Goal: Obtain resource: Obtain resource

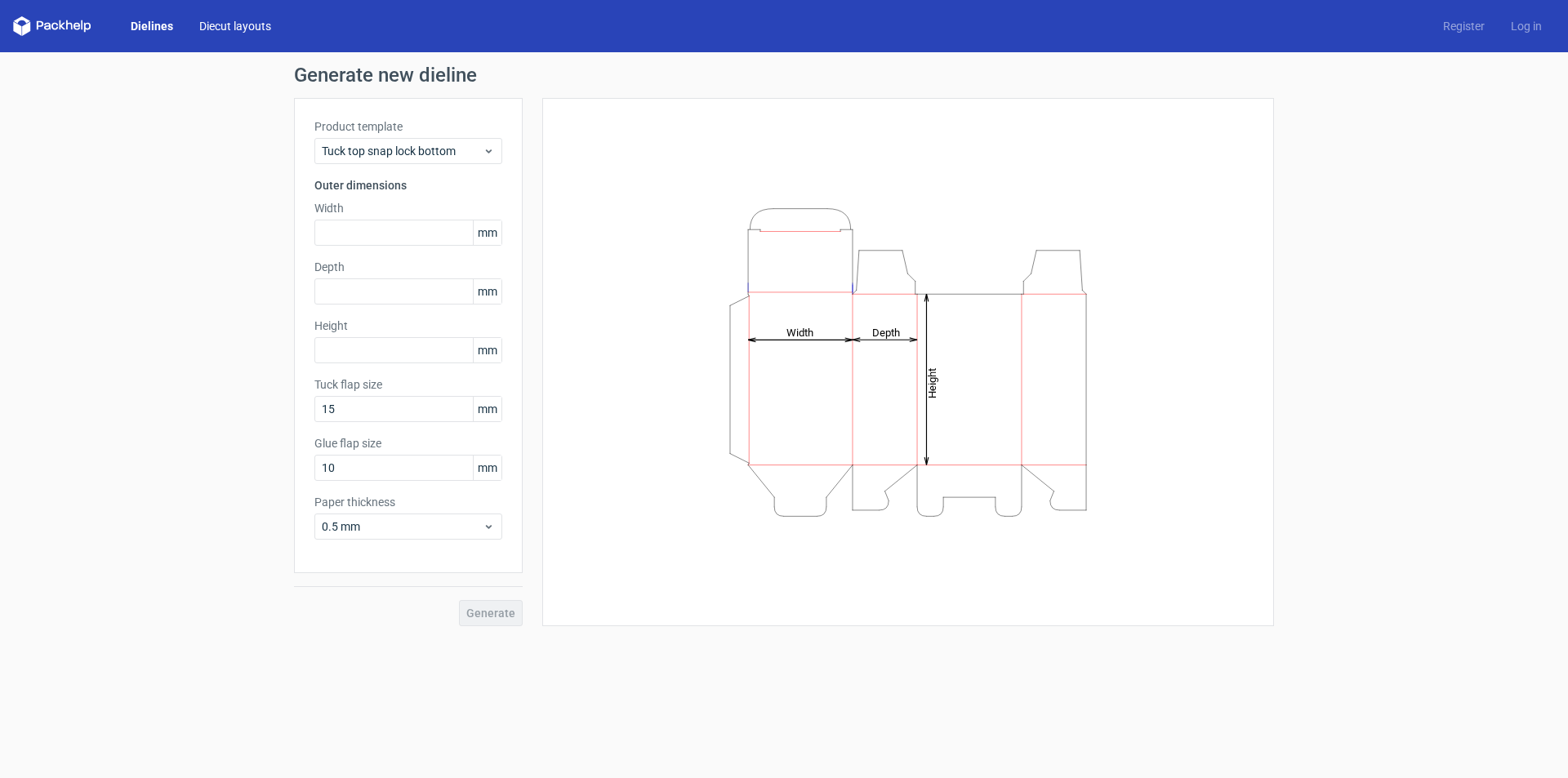
click at [235, 19] on link "Diecut layouts" at bounding box center [235, 26] width 98 height 16
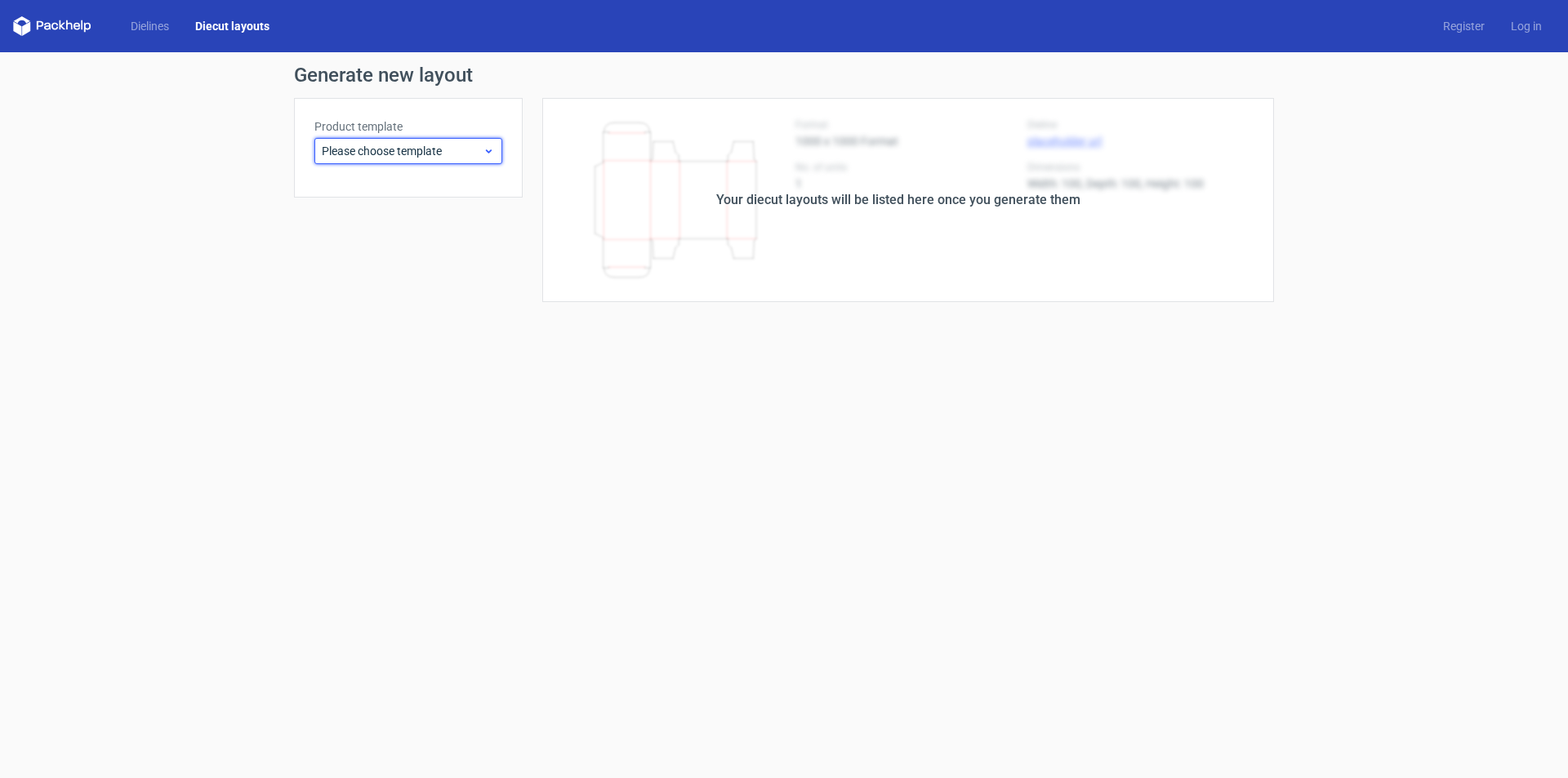
click at [474, 144] on span "Please choose template" at bounding box center [402, 150] width 161 height 16
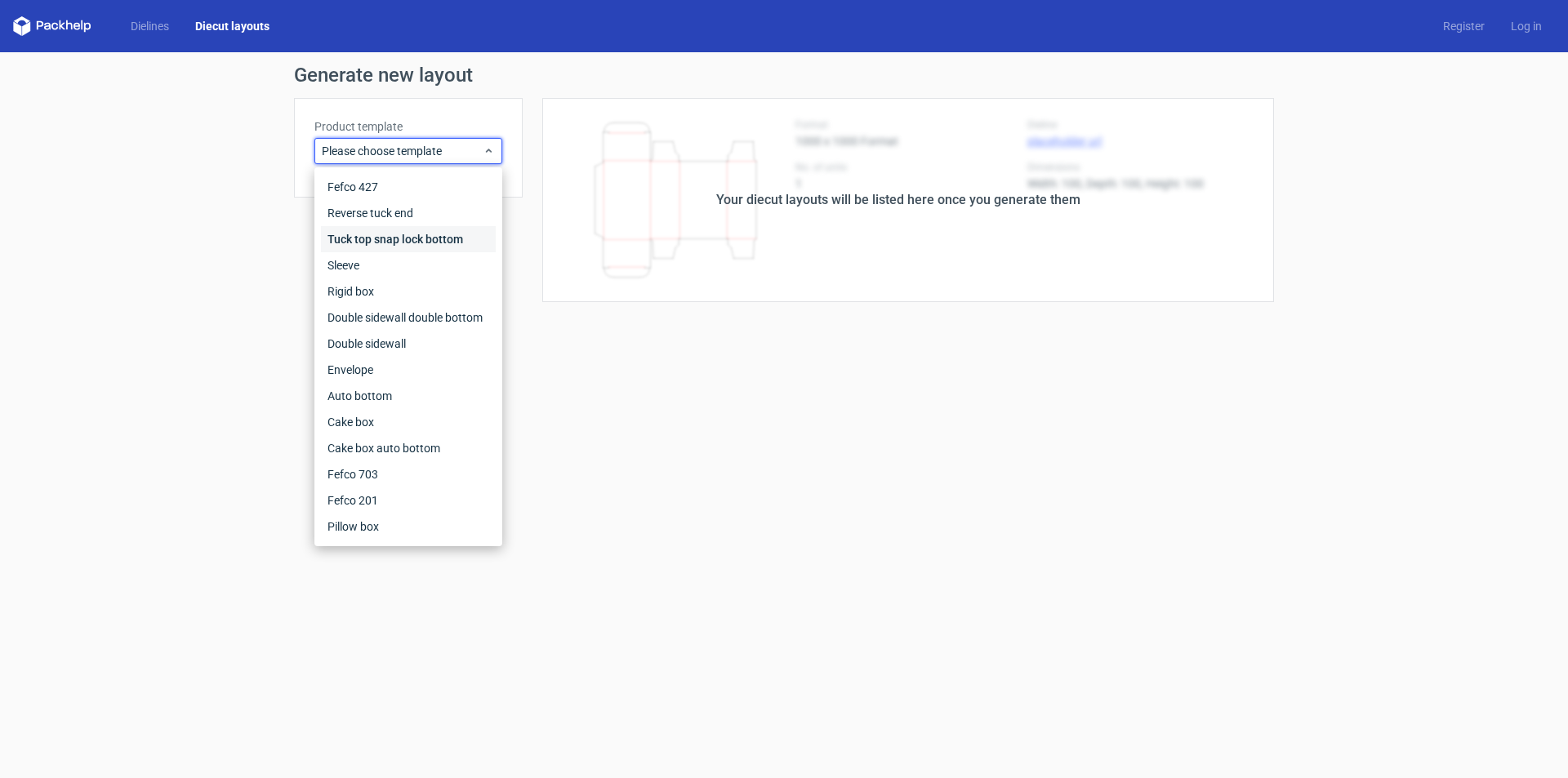
click at [425, 229] on div "Tuck top snap lock bottom" at bounding box center [407, 239] width 174 height 26
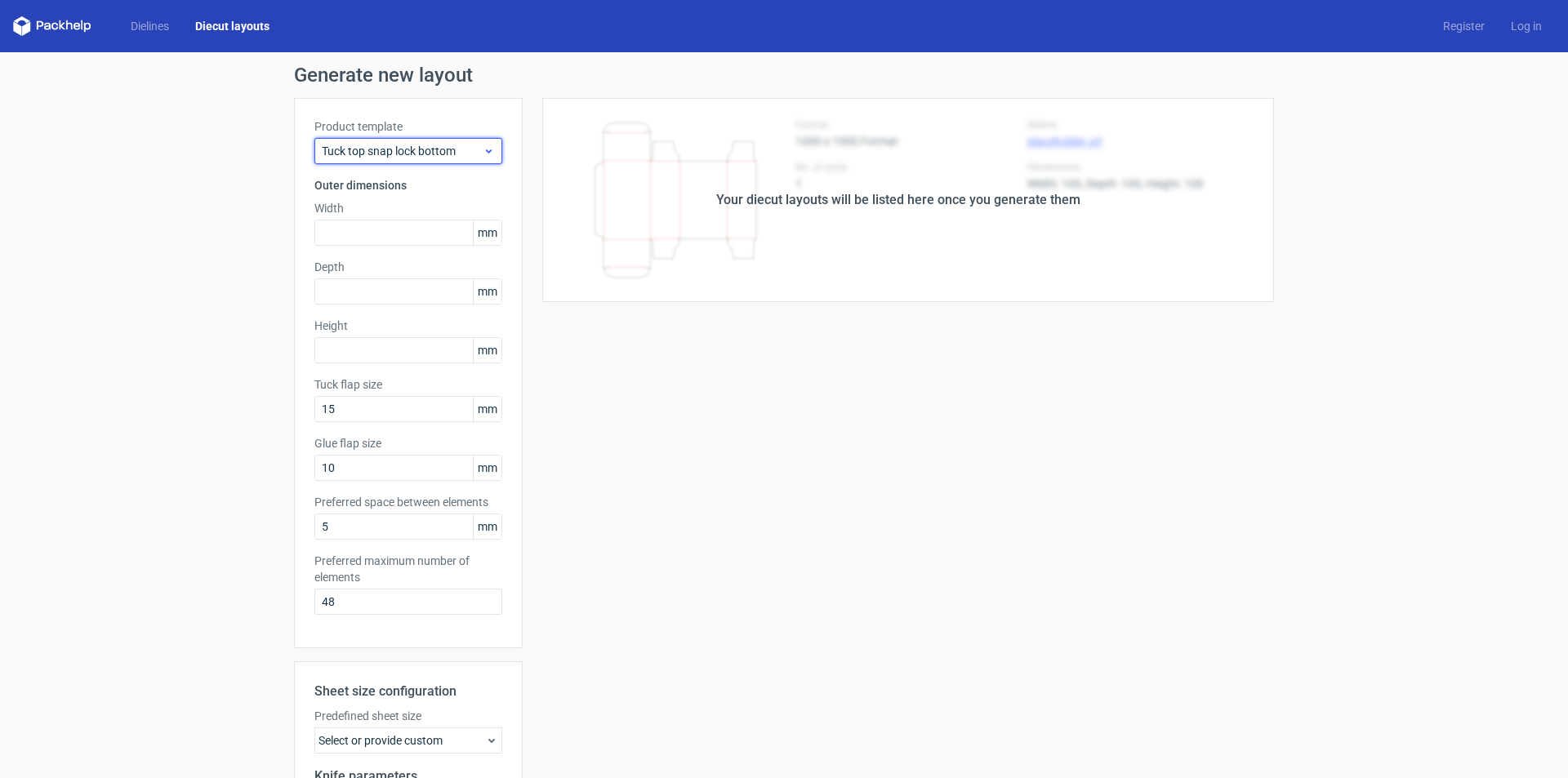
click at [465, 154] on span "Tuck top snap lock bottom" at bounding box center [402, 150] width 161 height 16
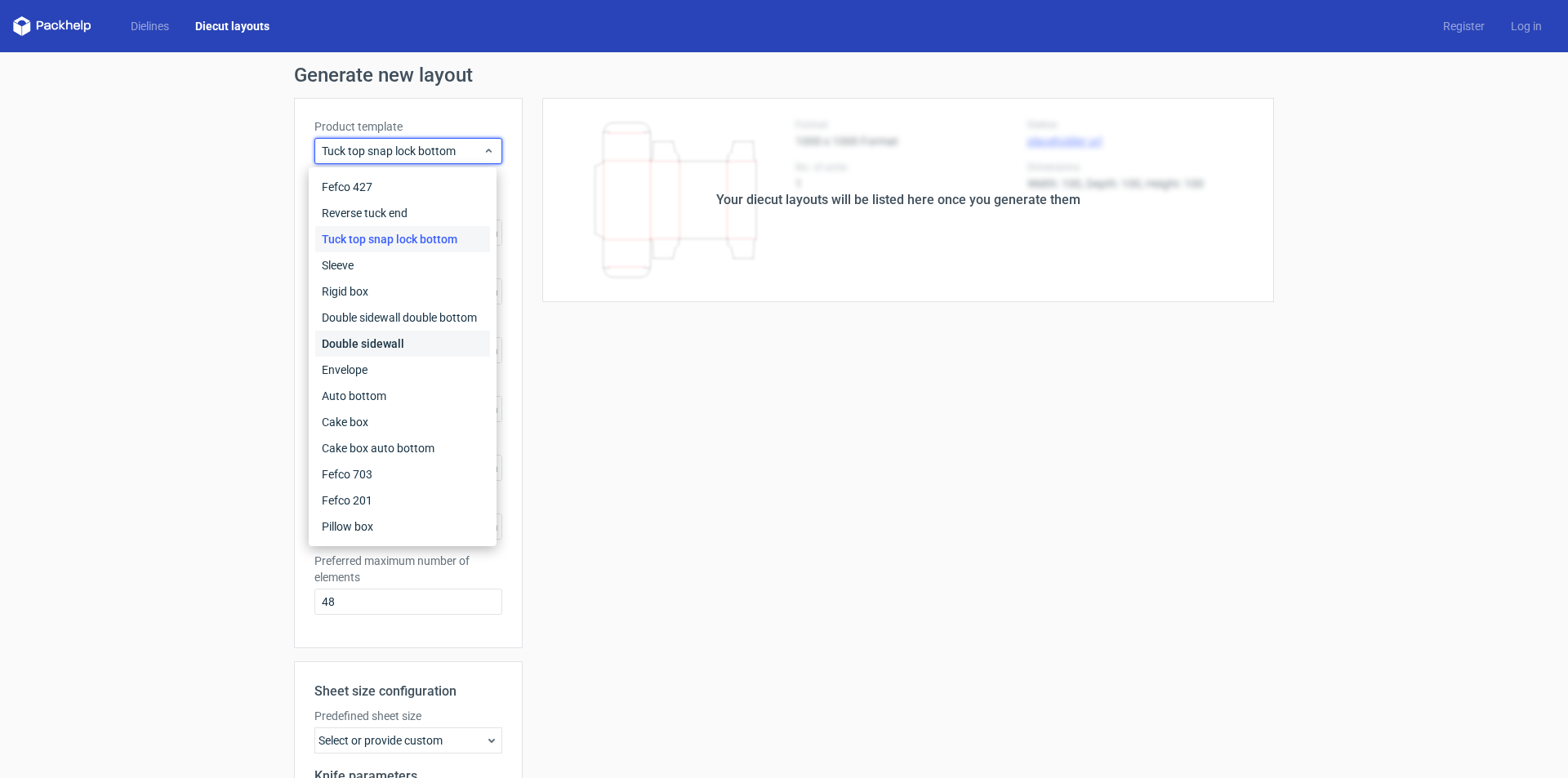
click at [454, 338] on div "Double sidewall" at bounding box center [402, 344] width 174 height 26
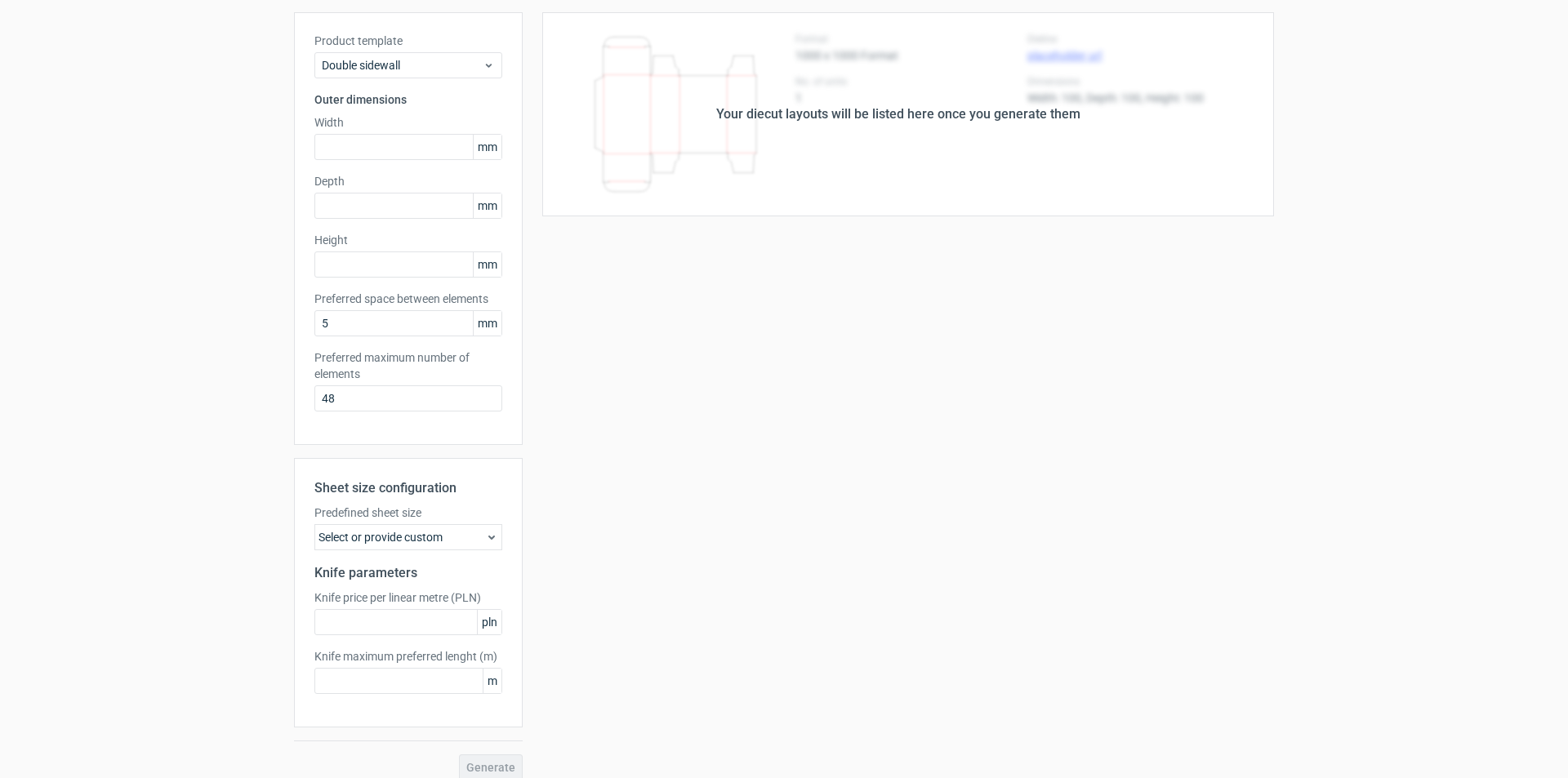
scroll to position [102, 0]
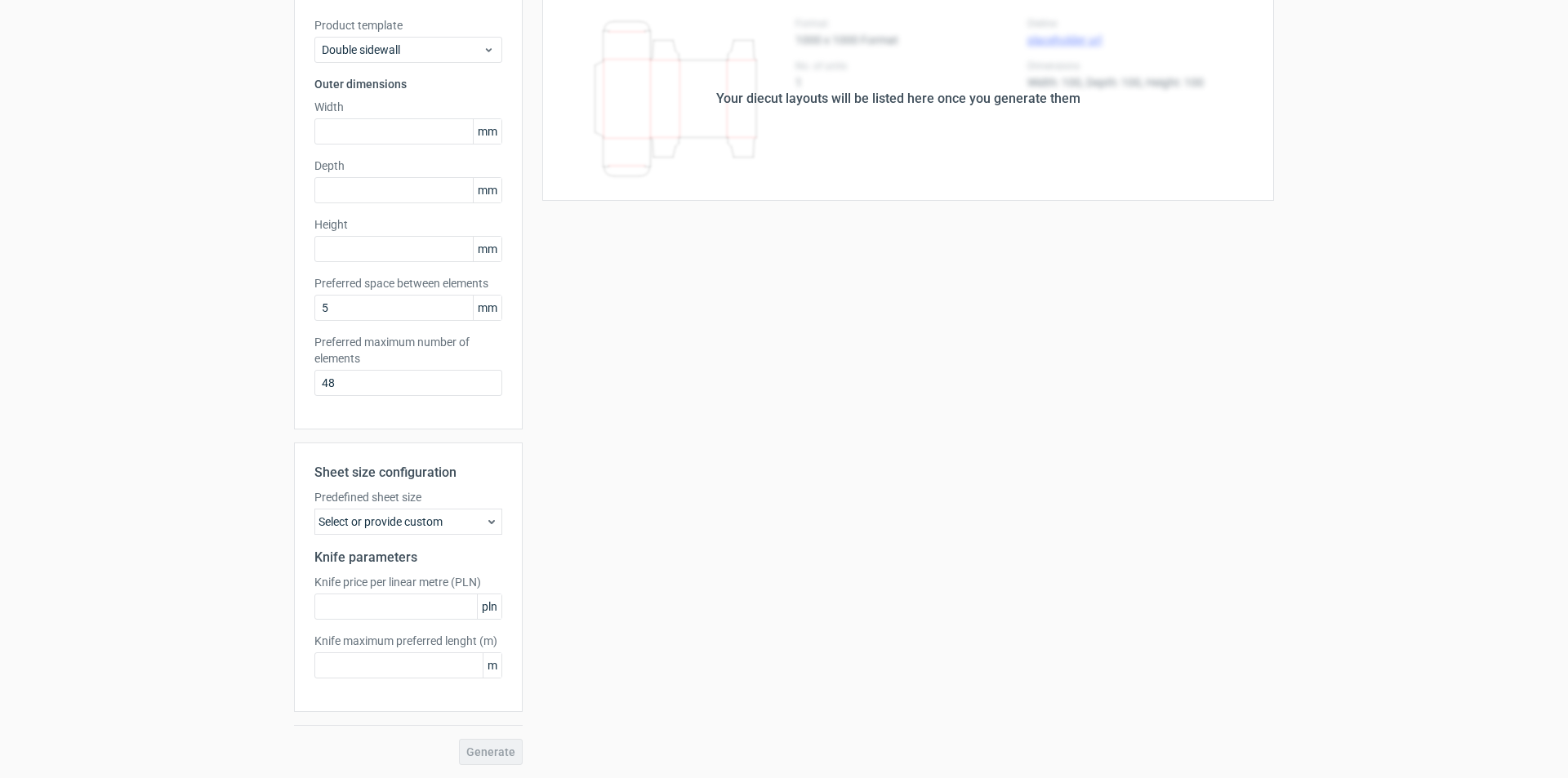
click at [890, 438] on div "Your diecut layouts will be listed here once you generate them Height Depth Wid…" at bounding box center [899, 382] width 751 height 769
click at [816, 96] on div "Your diecut layouts will be listed here once you generate them" at bounding box center [899, 99] width 365 height 20
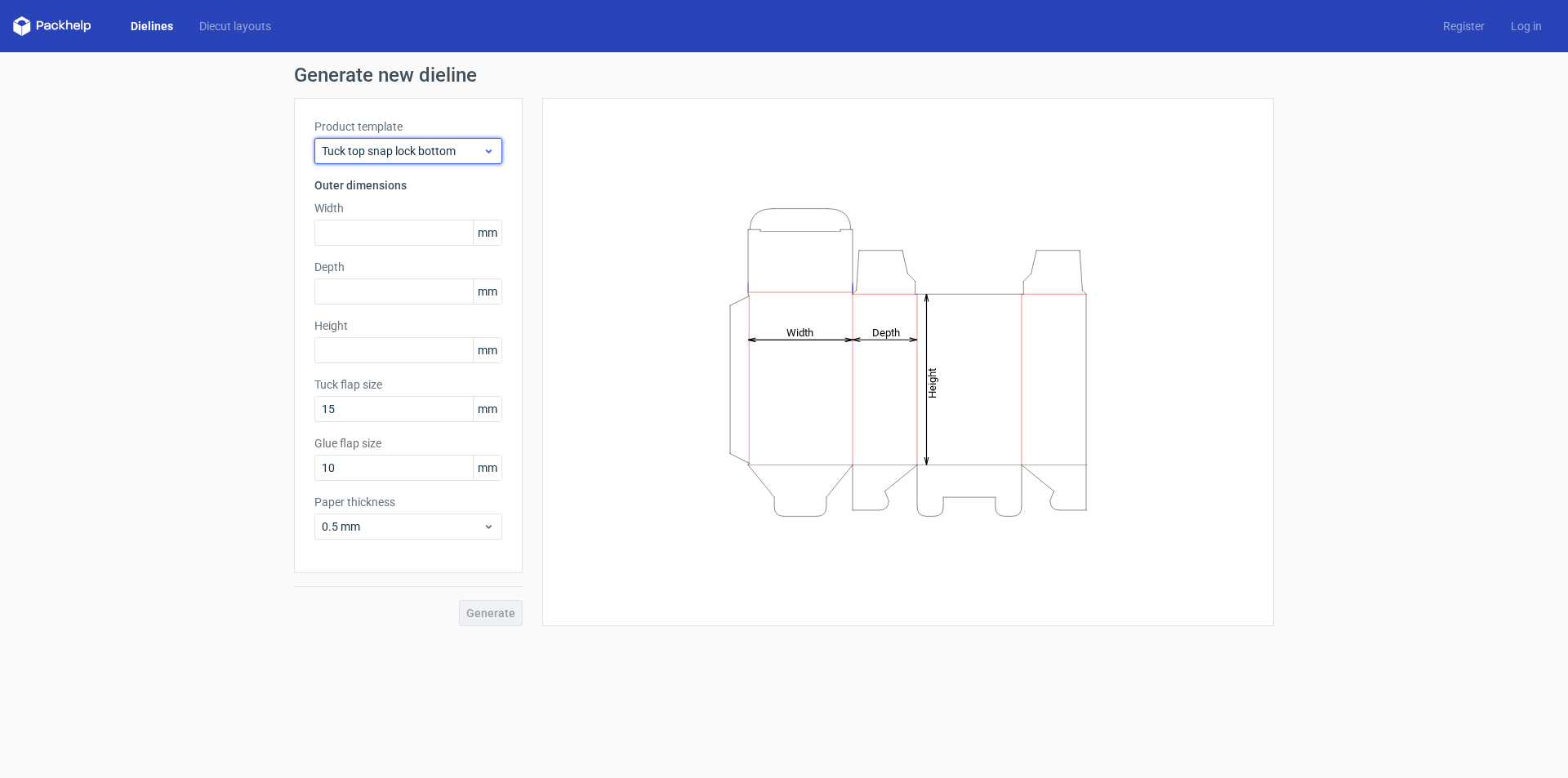
click at [454, 161] on div "Tuck top snap lock bottom" at bounding box center [408, 151] width 188 height 26
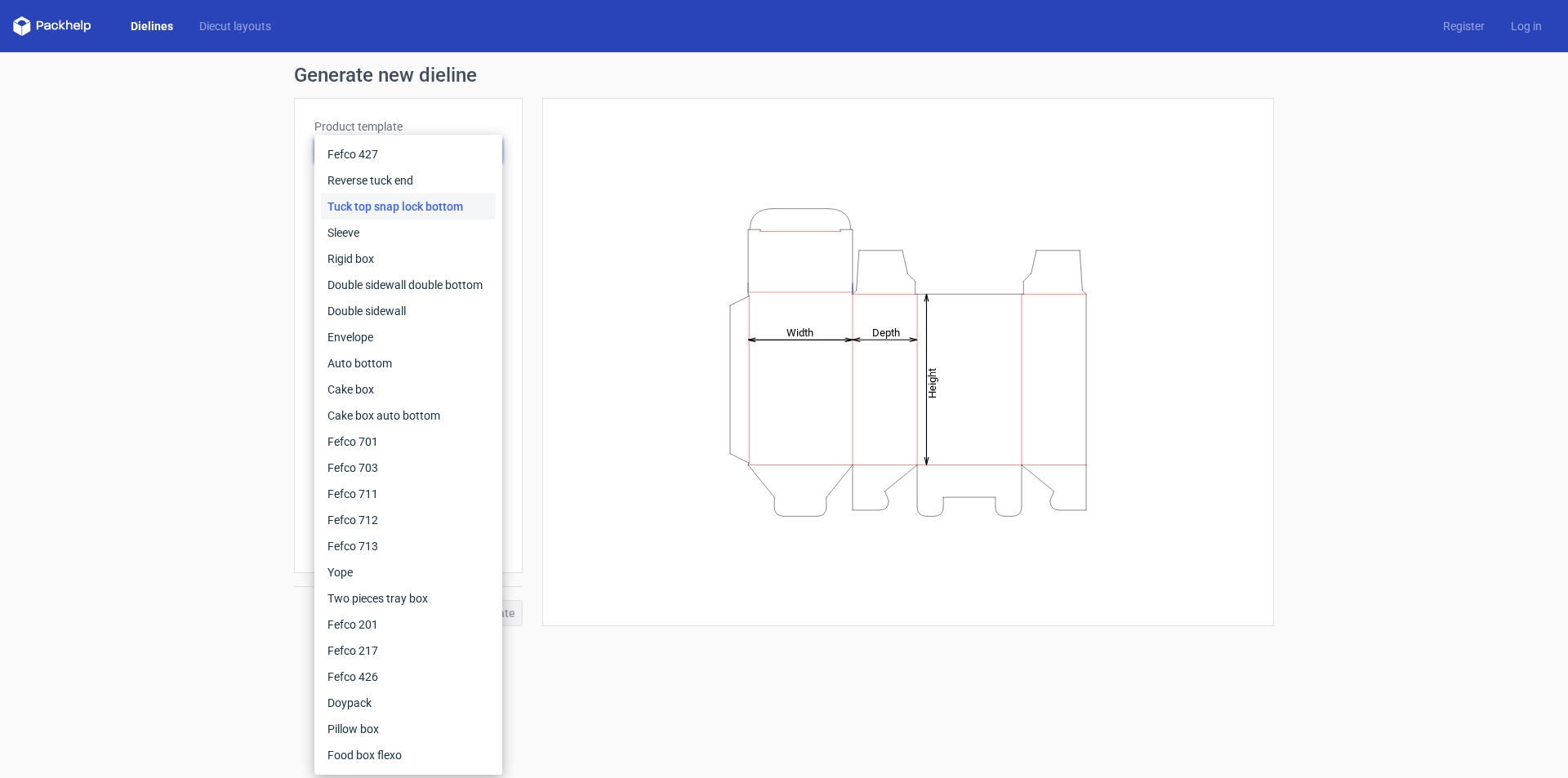
click at [41, 25] on icon at bounding box center [52, 26] width 79 height 20
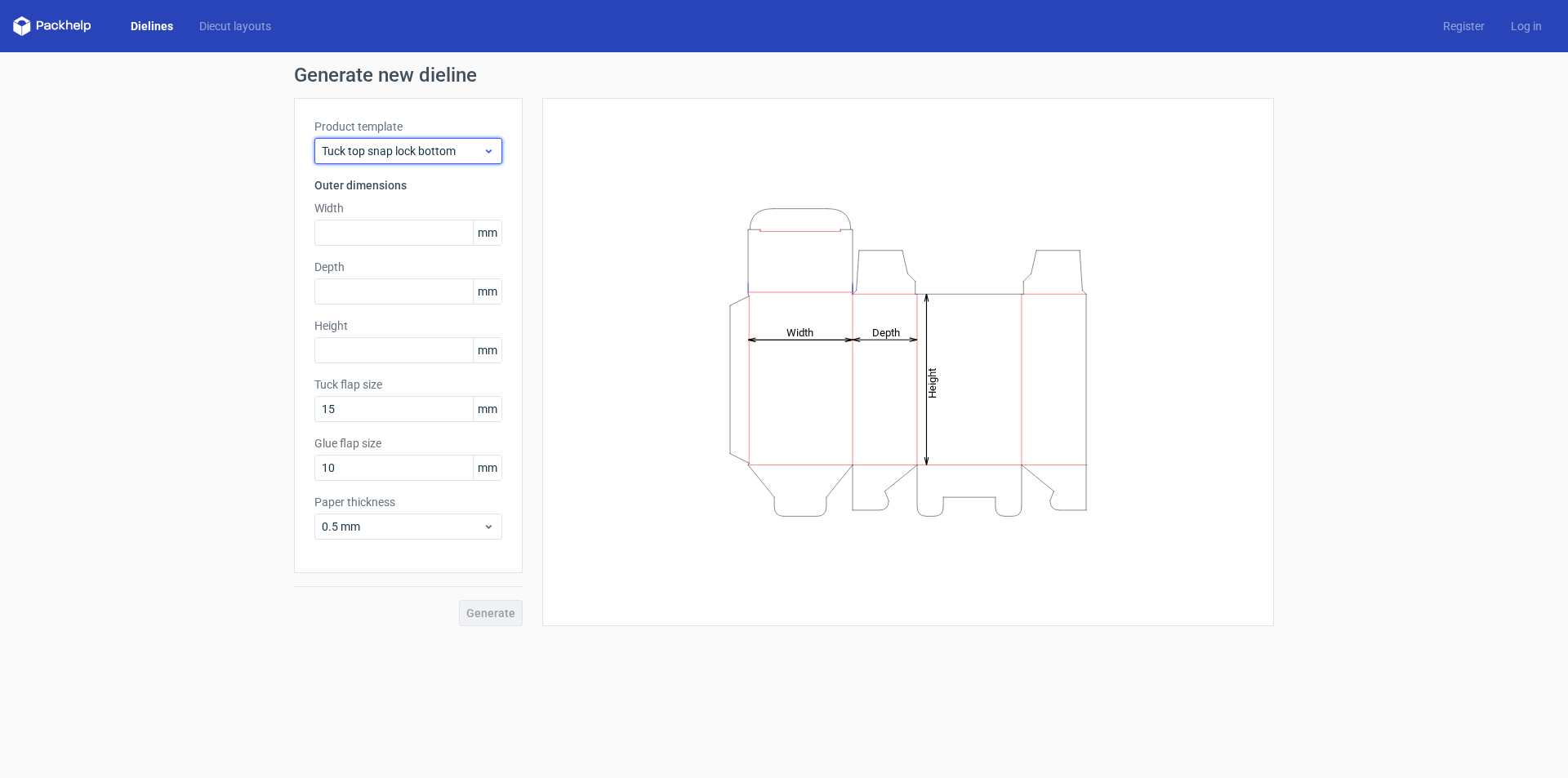
click at [403, 158] on span "Tuck top snap lock bottom" at bounding box center [402, 150] width 161 height 16
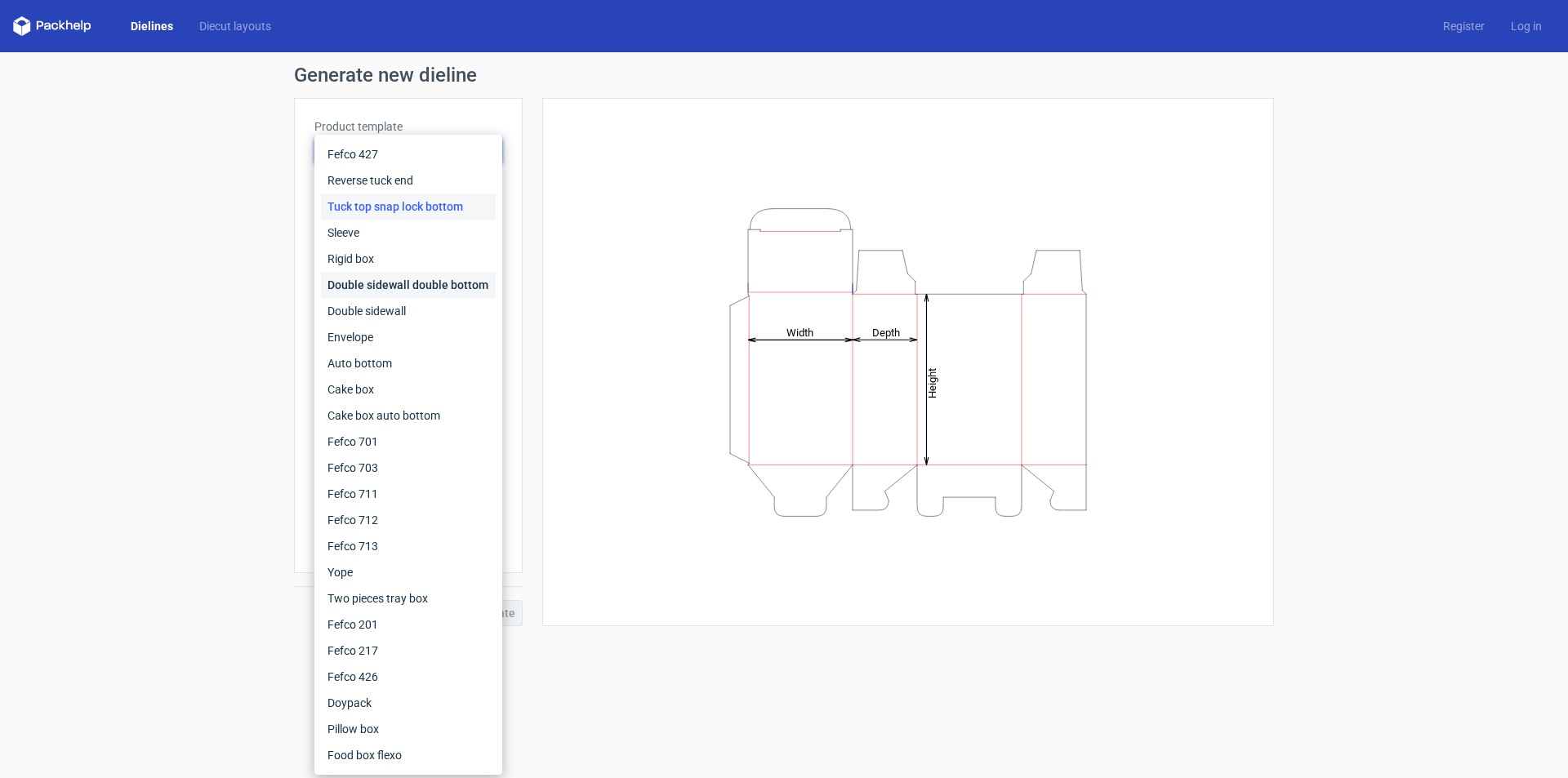
click at [429, 277] on div "Double sidewall double bottom" at bounding box center [407, 285] width 174 height 26
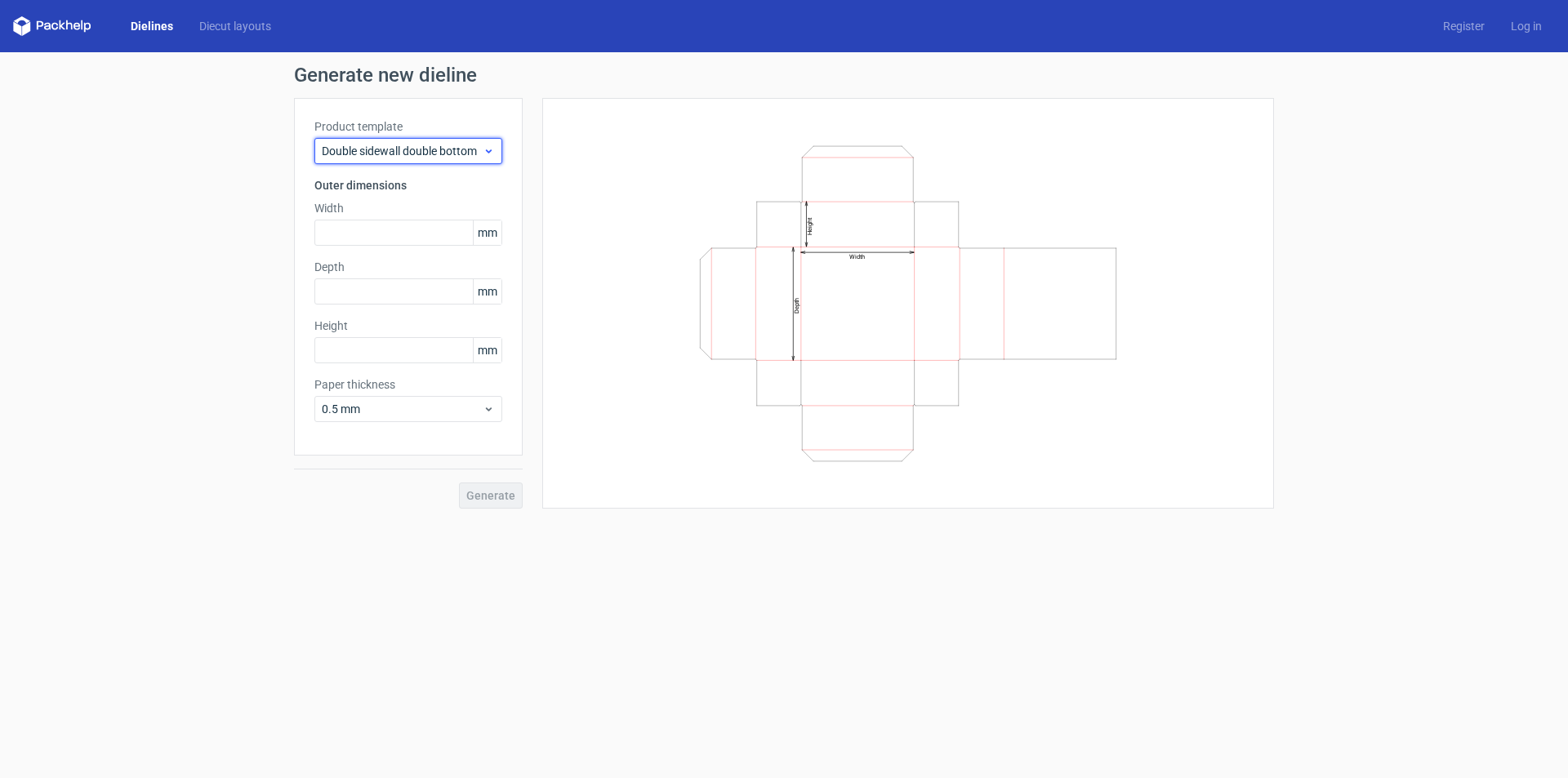
click at [410, 158] on span "Double sidewall double bottom" at bounding box center [402, 150] width 161 height 16
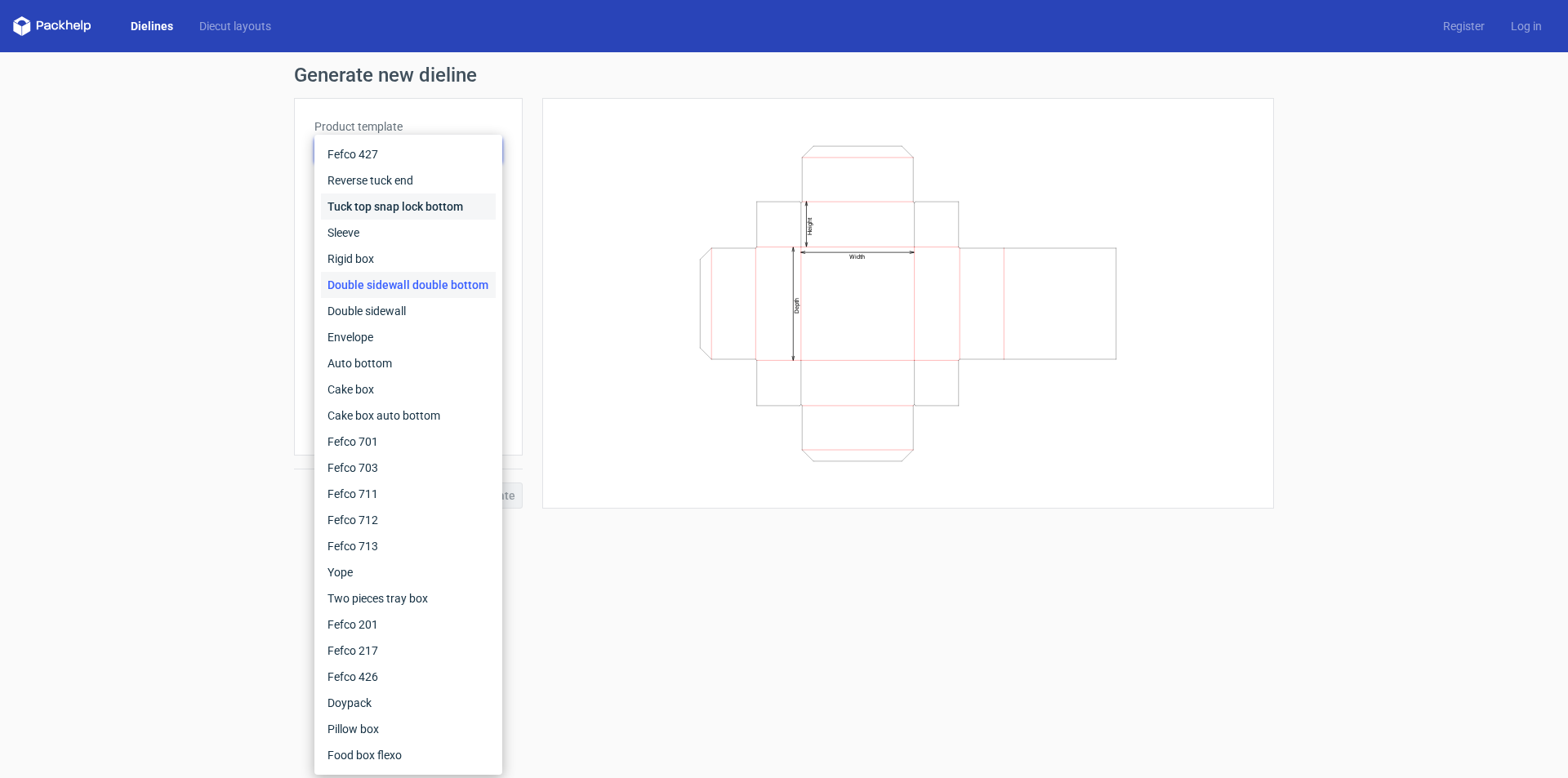
click at [429, 200] on div "Tuck top snap lock bottom" at bounding box center [407, 206] width 174 height 26
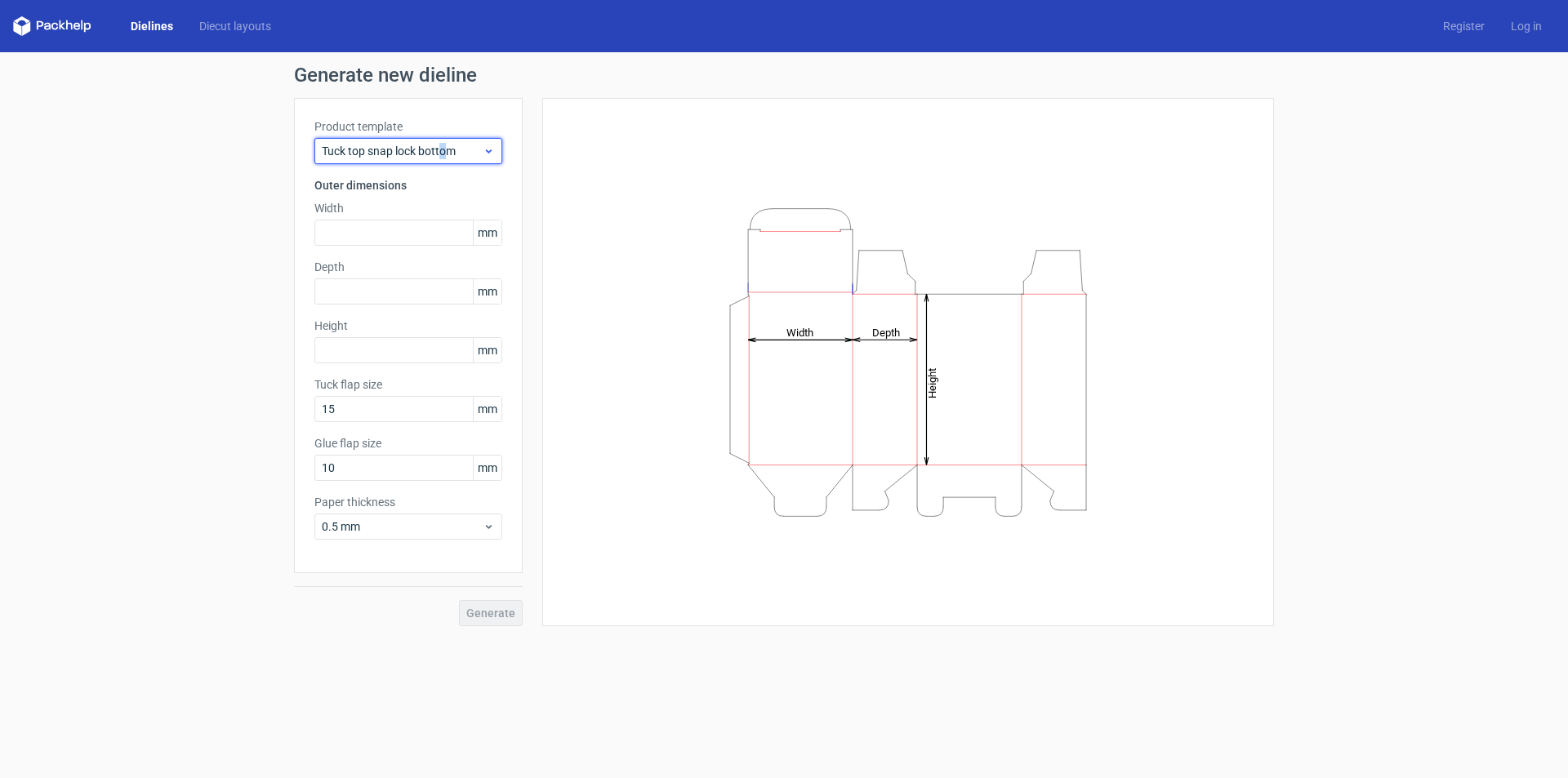
click at [447, 159] on div "Tuck top snap lock bottom" at bounding box center [408, 151] width 188 height 26
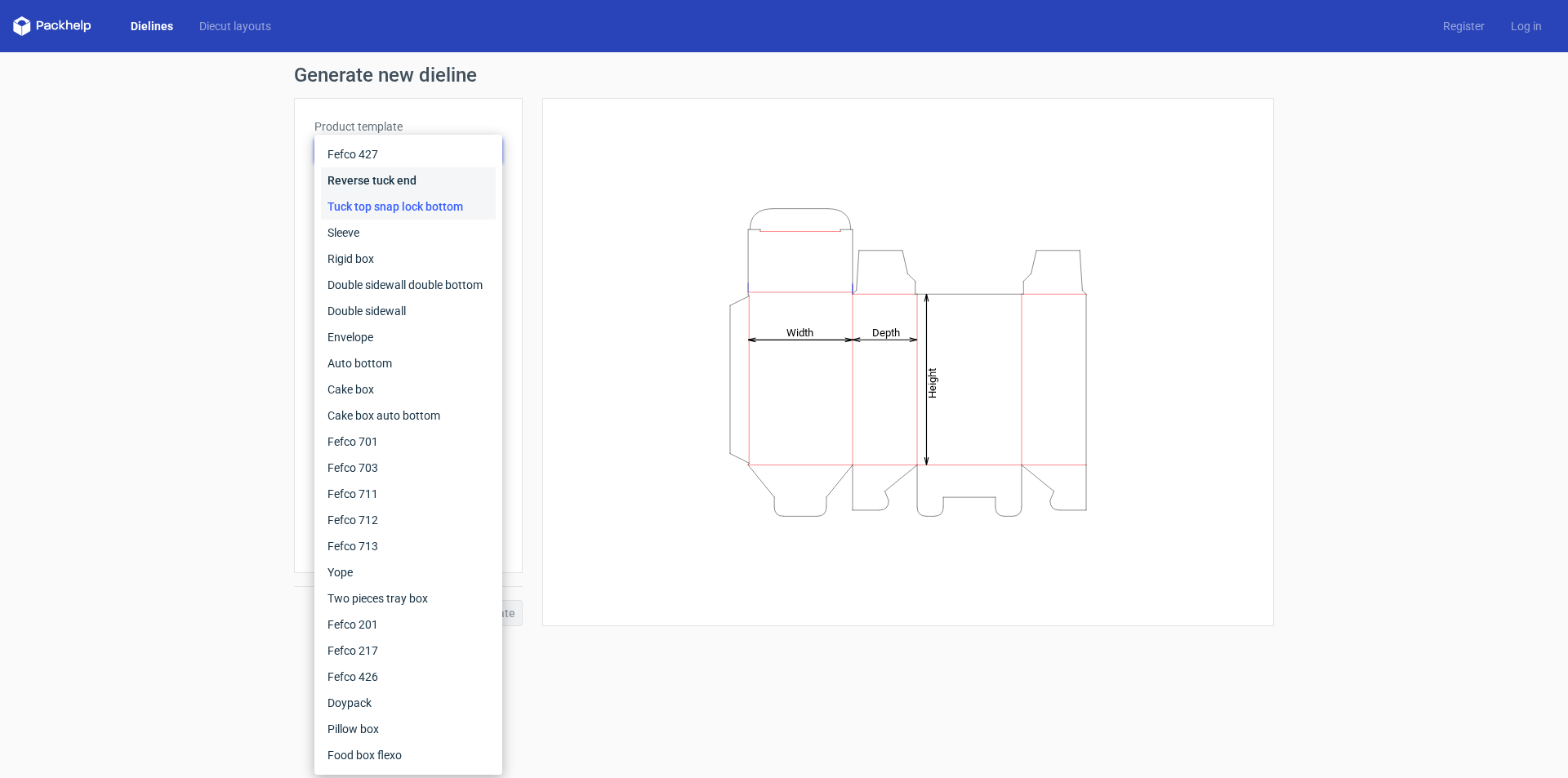
click at [444, 183] on div "Reverse tuck end" at bounding box center [407, 180] width 174 height 26
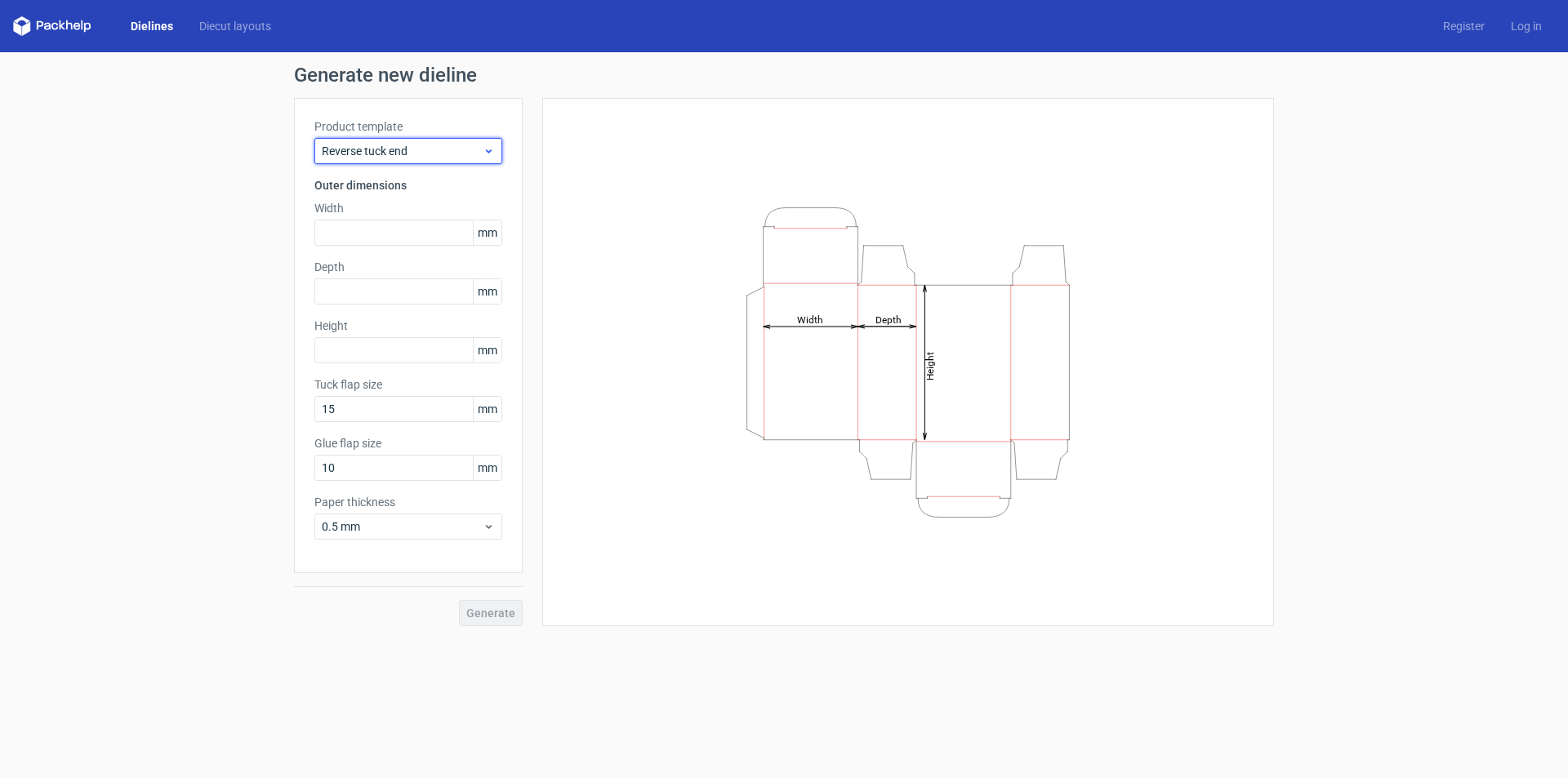
click at [438, 152] on span "Reverse tuck end" at bounding box center [402, 150] width 161 height 16
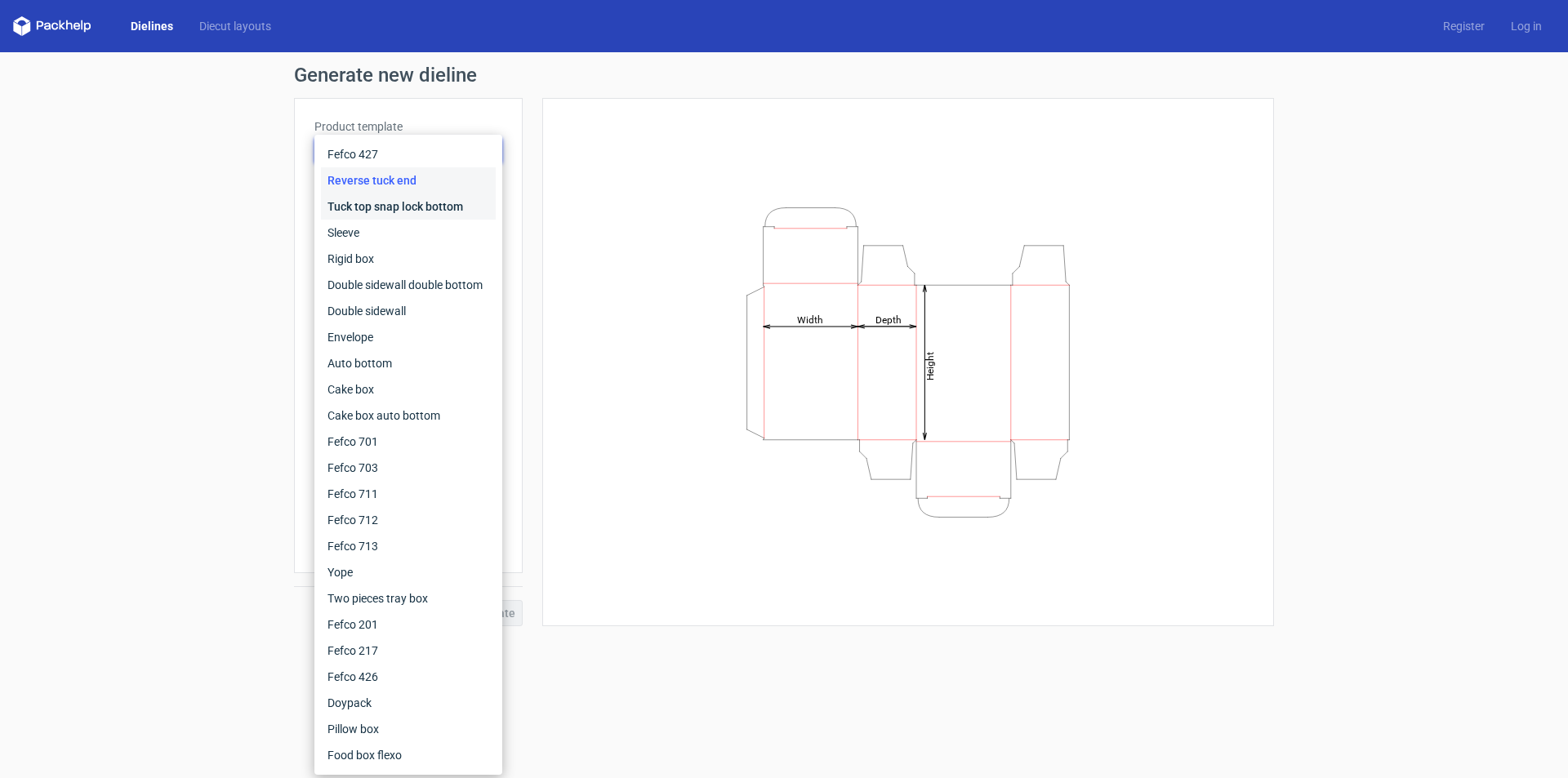
click at [456, 197] on div "Tuck top snap lock bottom" at bounding box center [407, 206] width 174 height 26
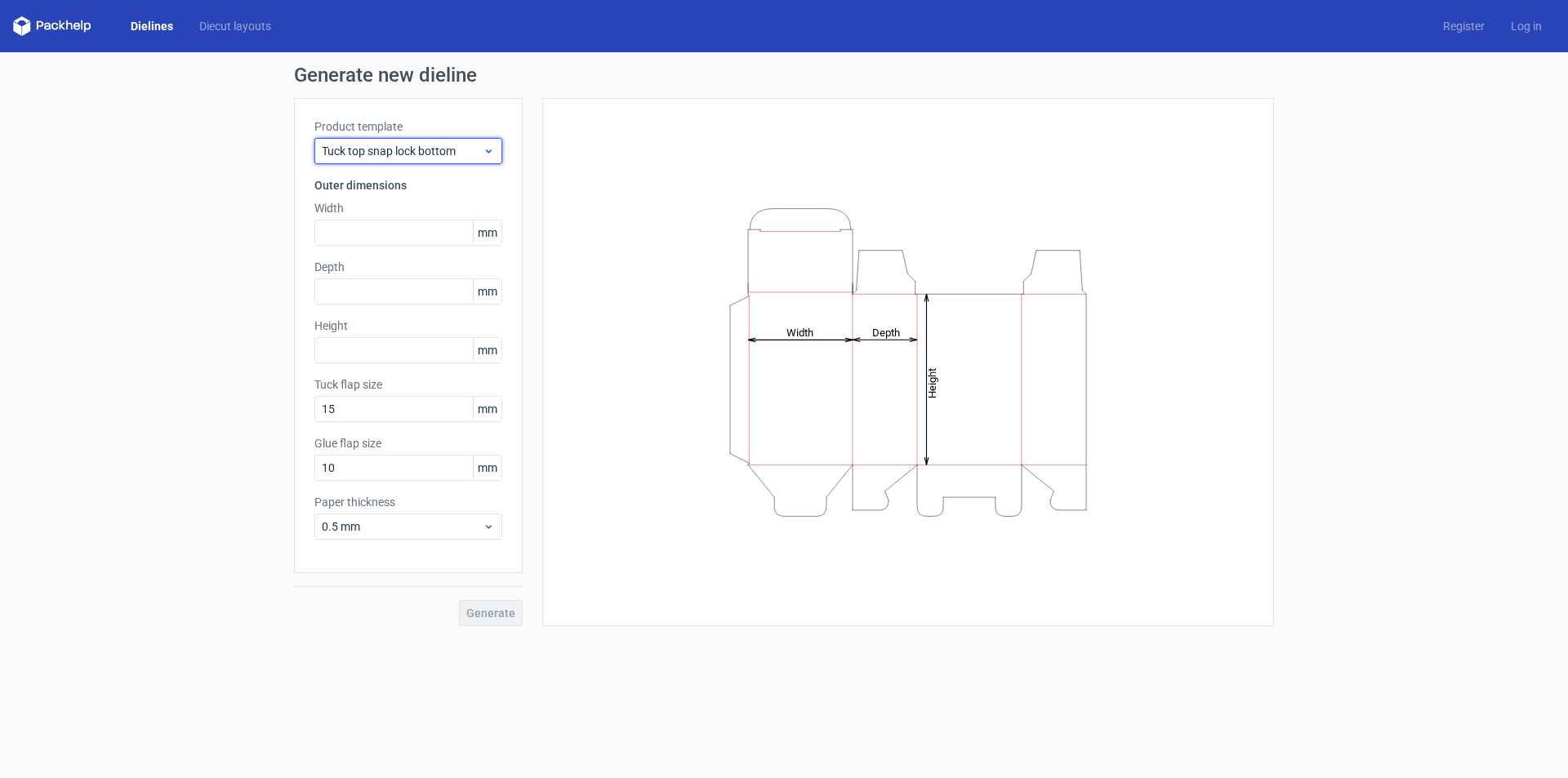
click at [452, 147] on span "Tuck top snap lock bottom" at bounding box center [402, 150] width 161 height 16
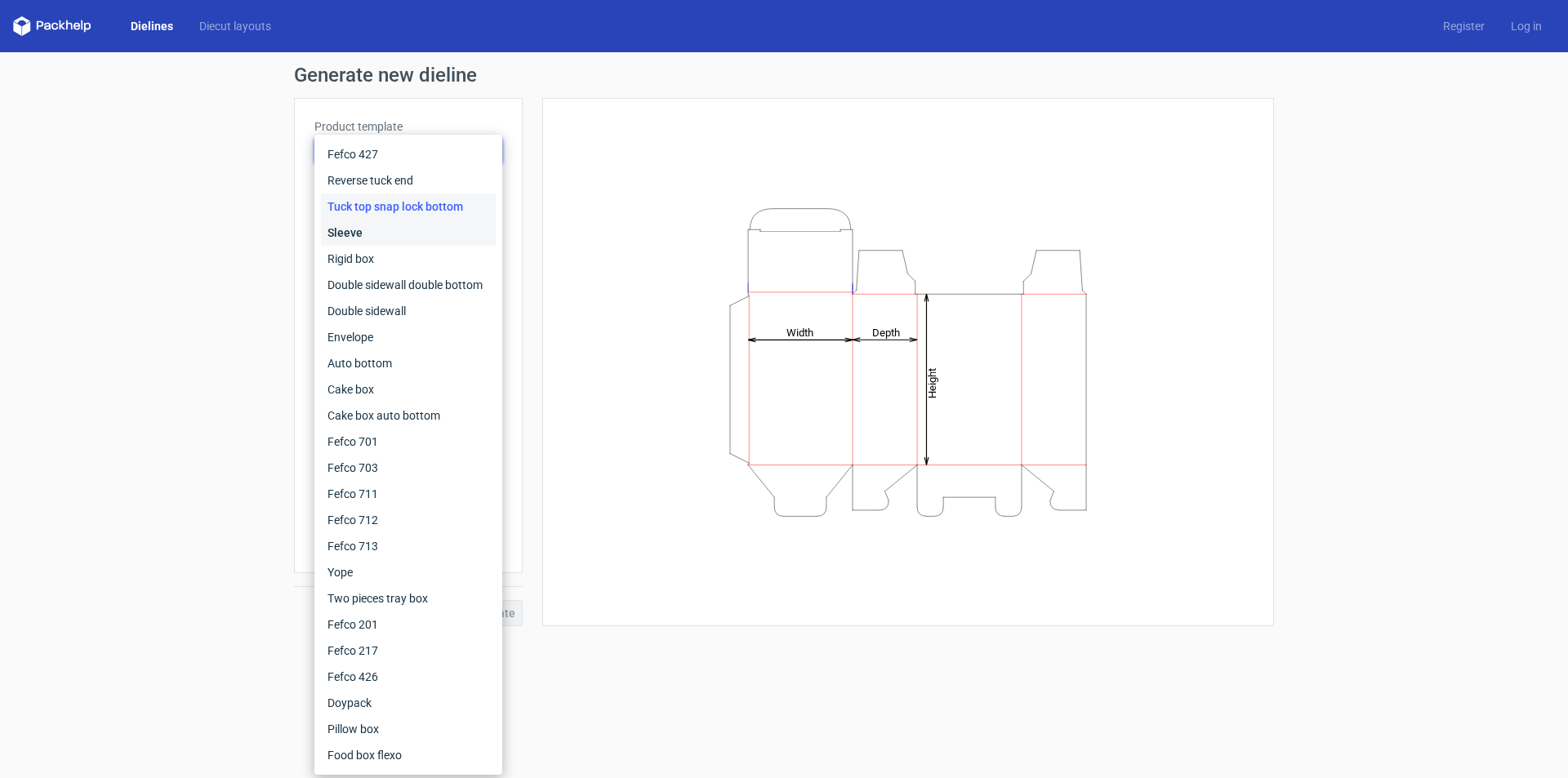
click at [419, 236] on div "Sleeve" at bounding box center [407, 233] width 174 height 26
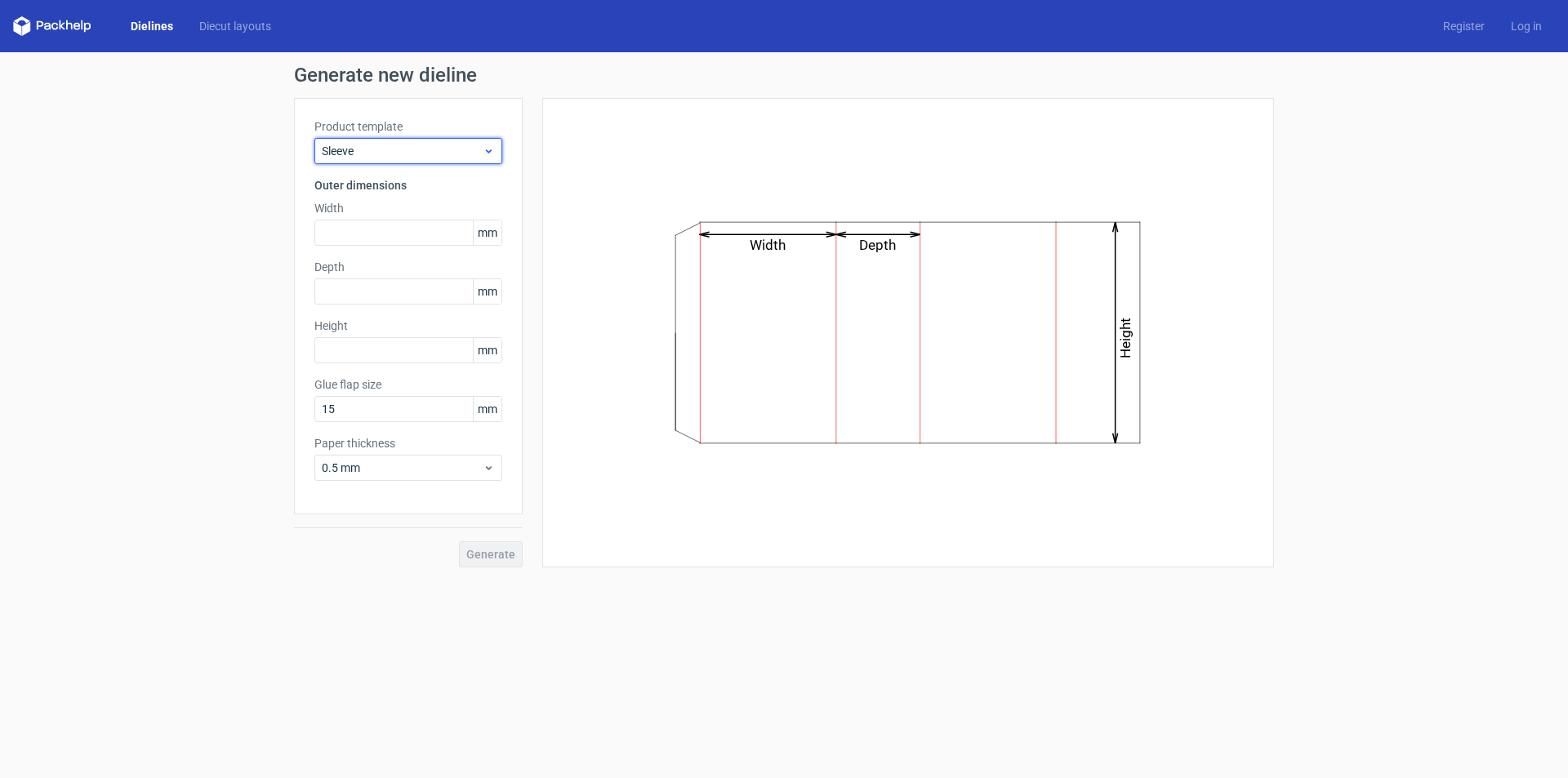
click at [409, 152] on span "Sleeve" at bounding box center [402, 150] width 161 height 16
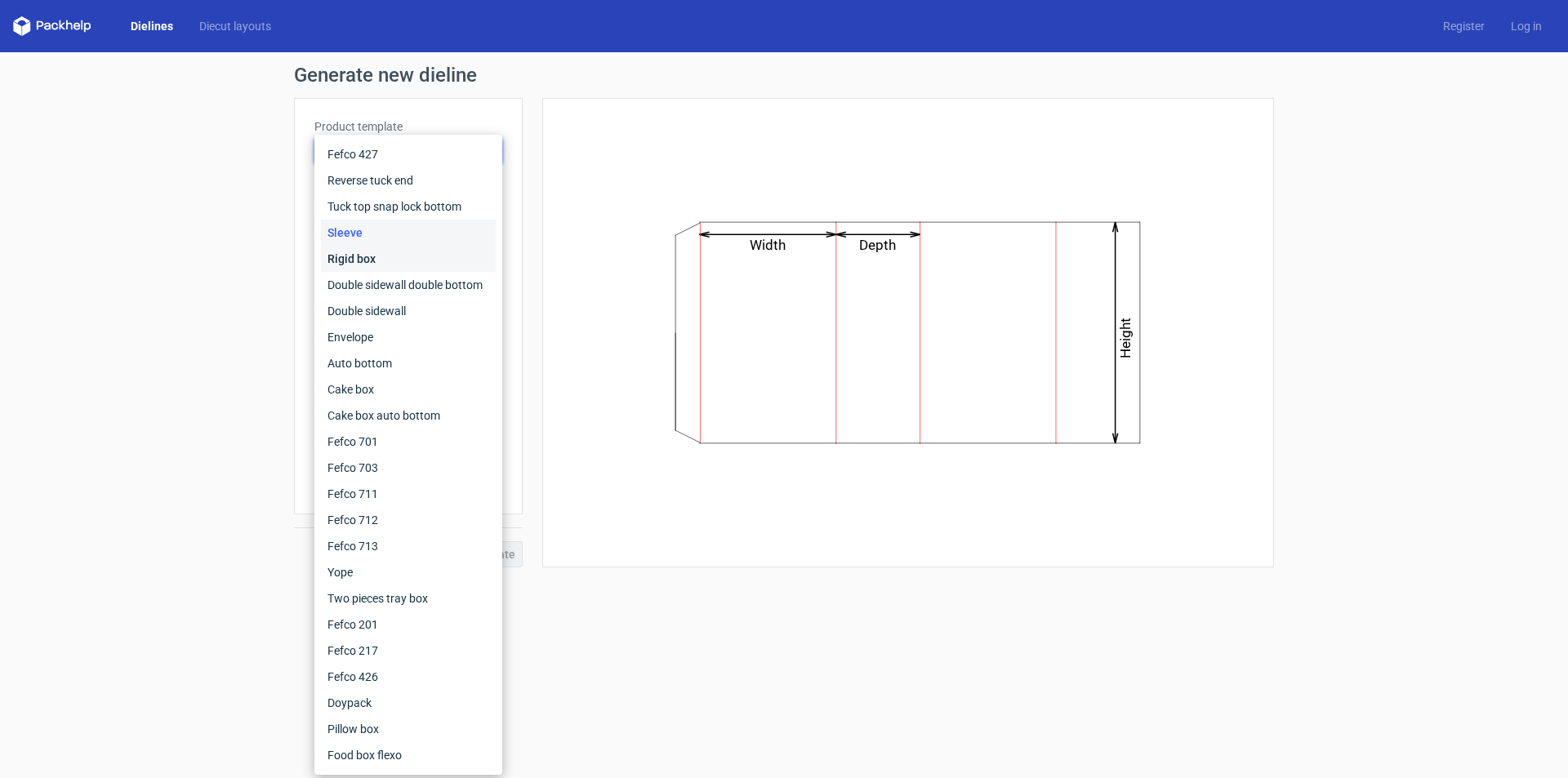
click at [424, 252] on div "Rigid box" at bounding box center [407, 259] width 174 height 26
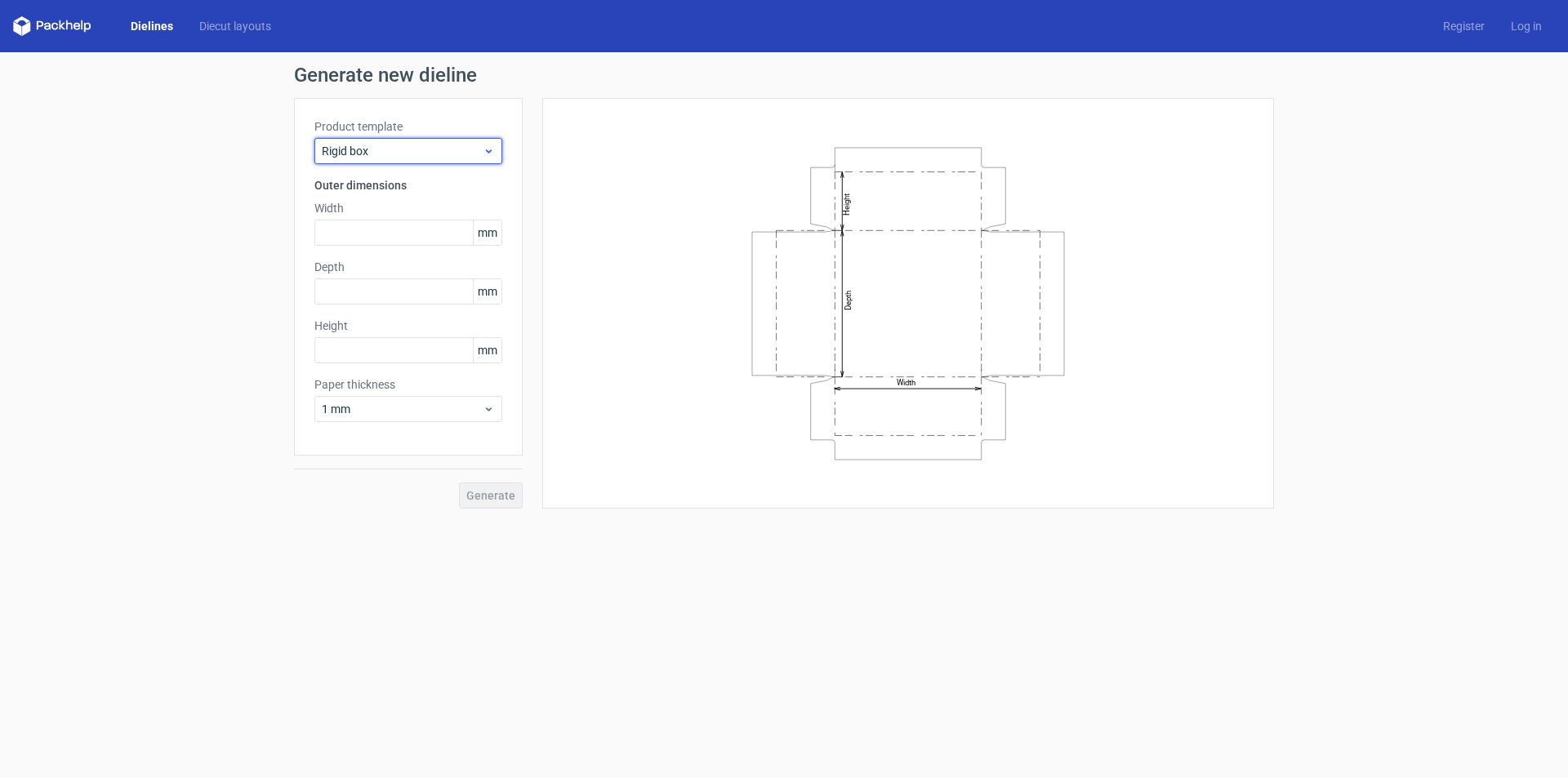
click at [411, 158] on span "Rigid box" at bounding box center [402, 150] width 161 height 16
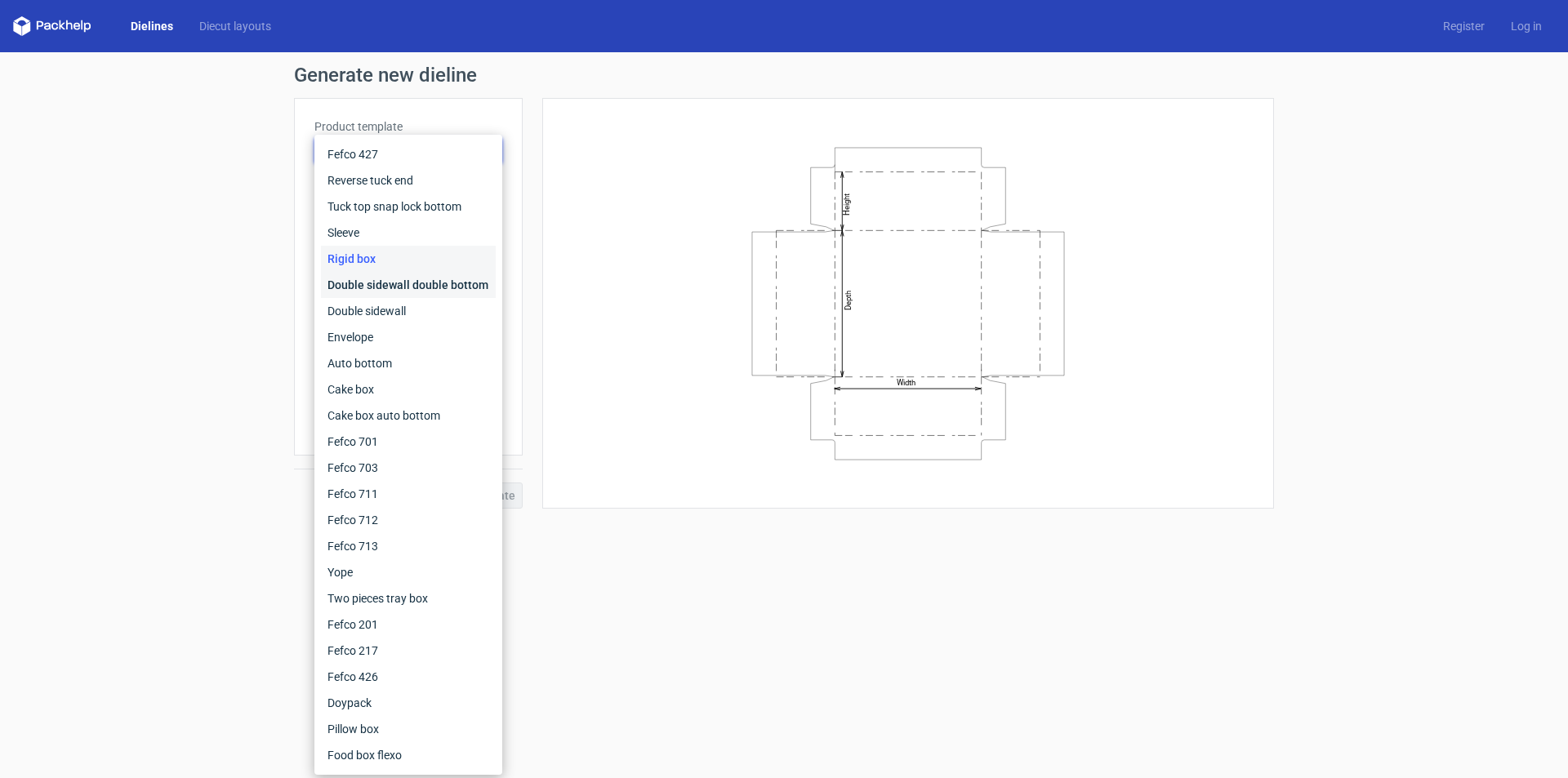
click at [387, 277] on div "Double sidewall double bottom" at bounding box center [407, 285] width 174 height 26
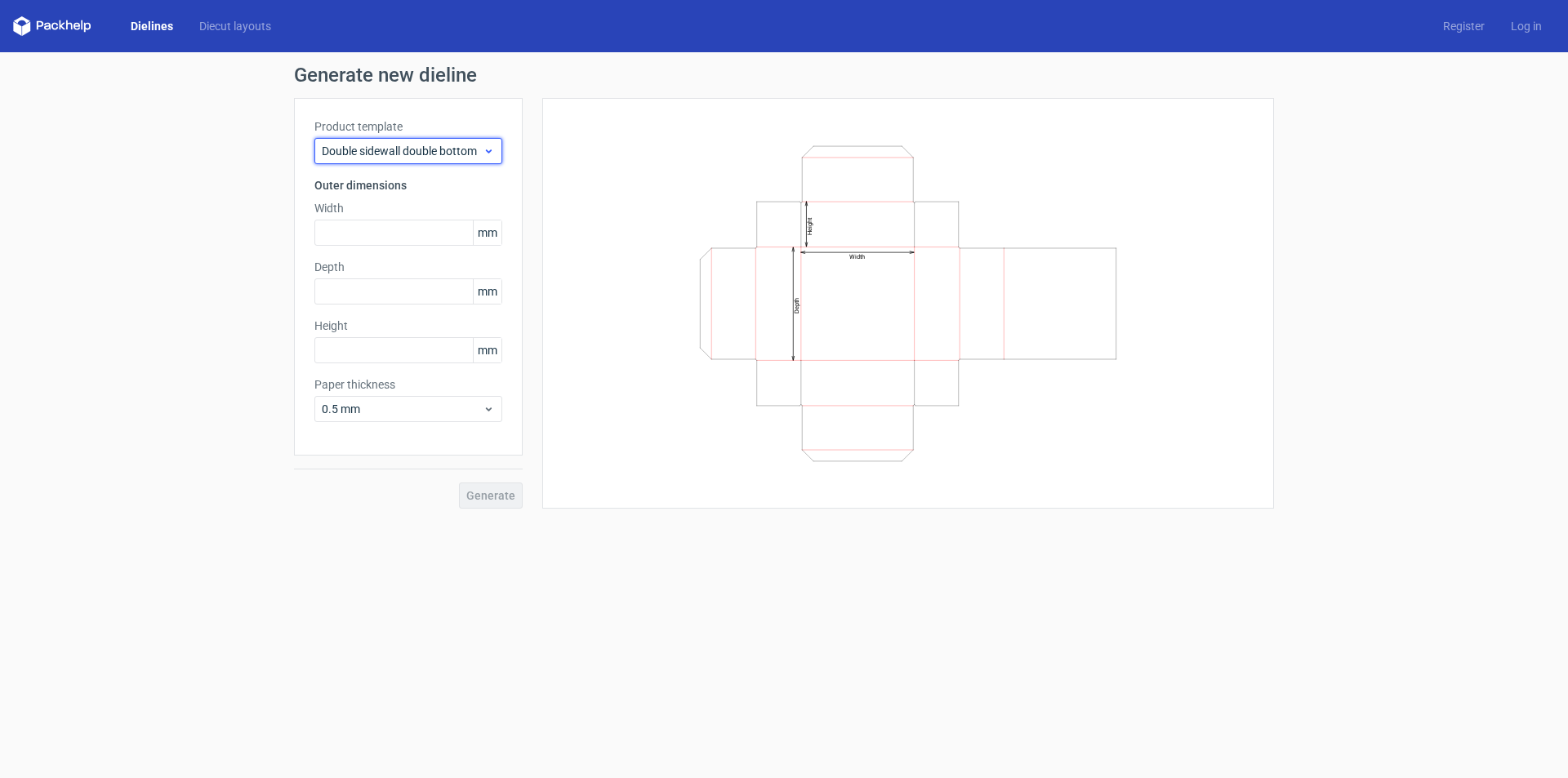
click at [383, 139] on div "Double sidewall double bottom" at bounding box center [408, 151] width 188 height 26
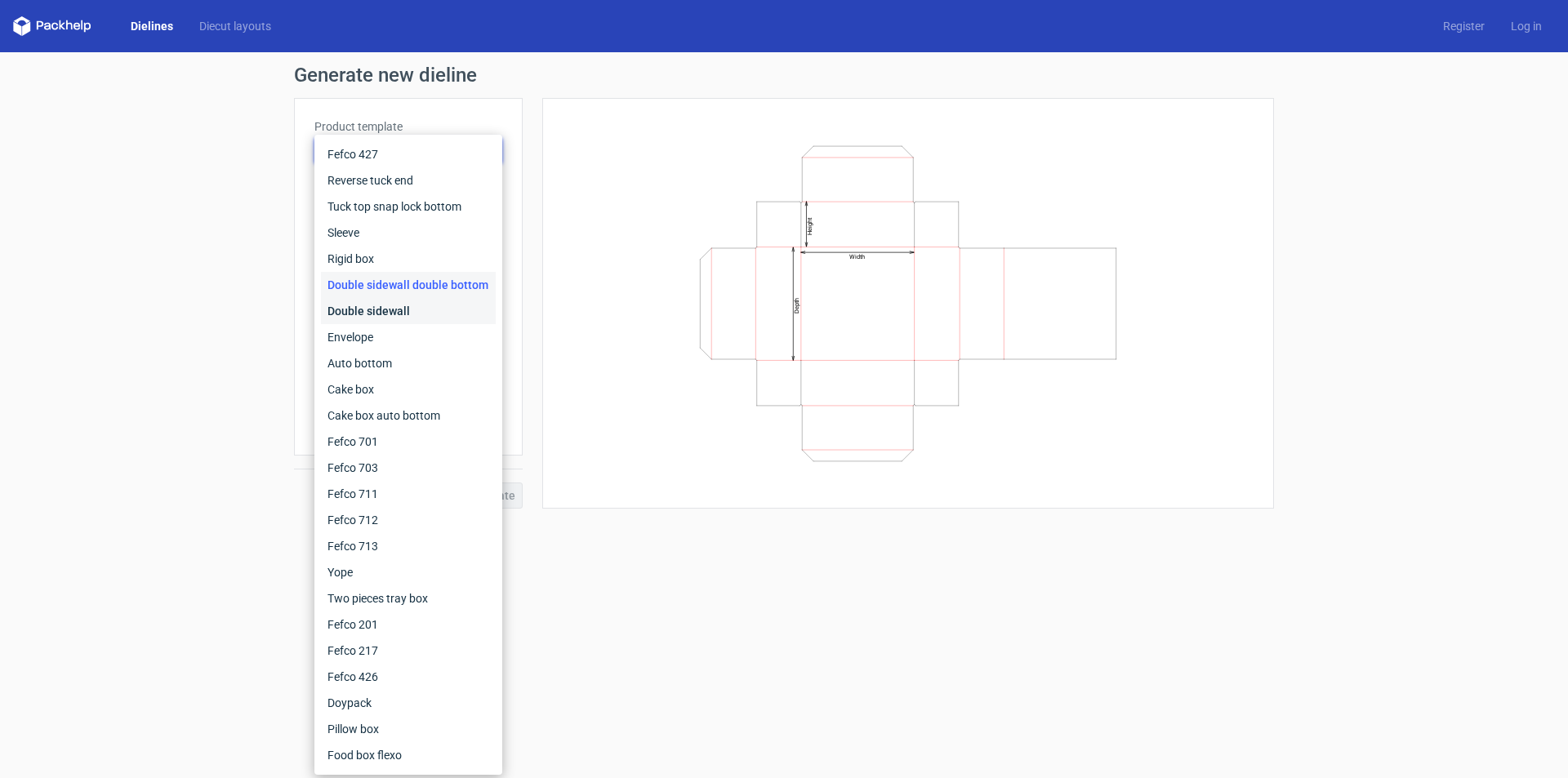
click at [377, 304] on div "Double sidewall" at bounding box center [407, 311] width 174 height 26
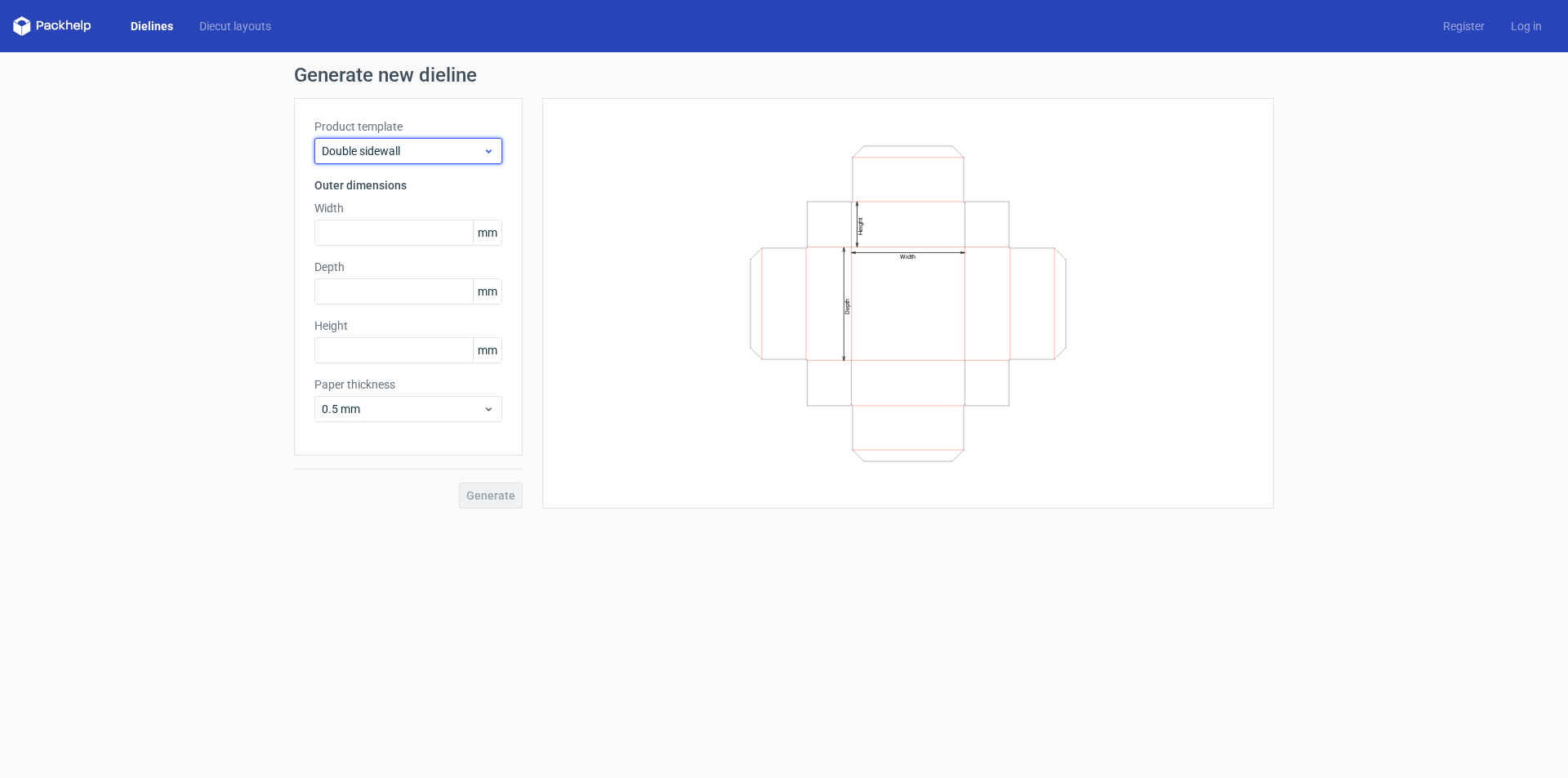
click at [370, 160] on div "Double sidewall" at bounding box center [408, 151] width 188 height 26
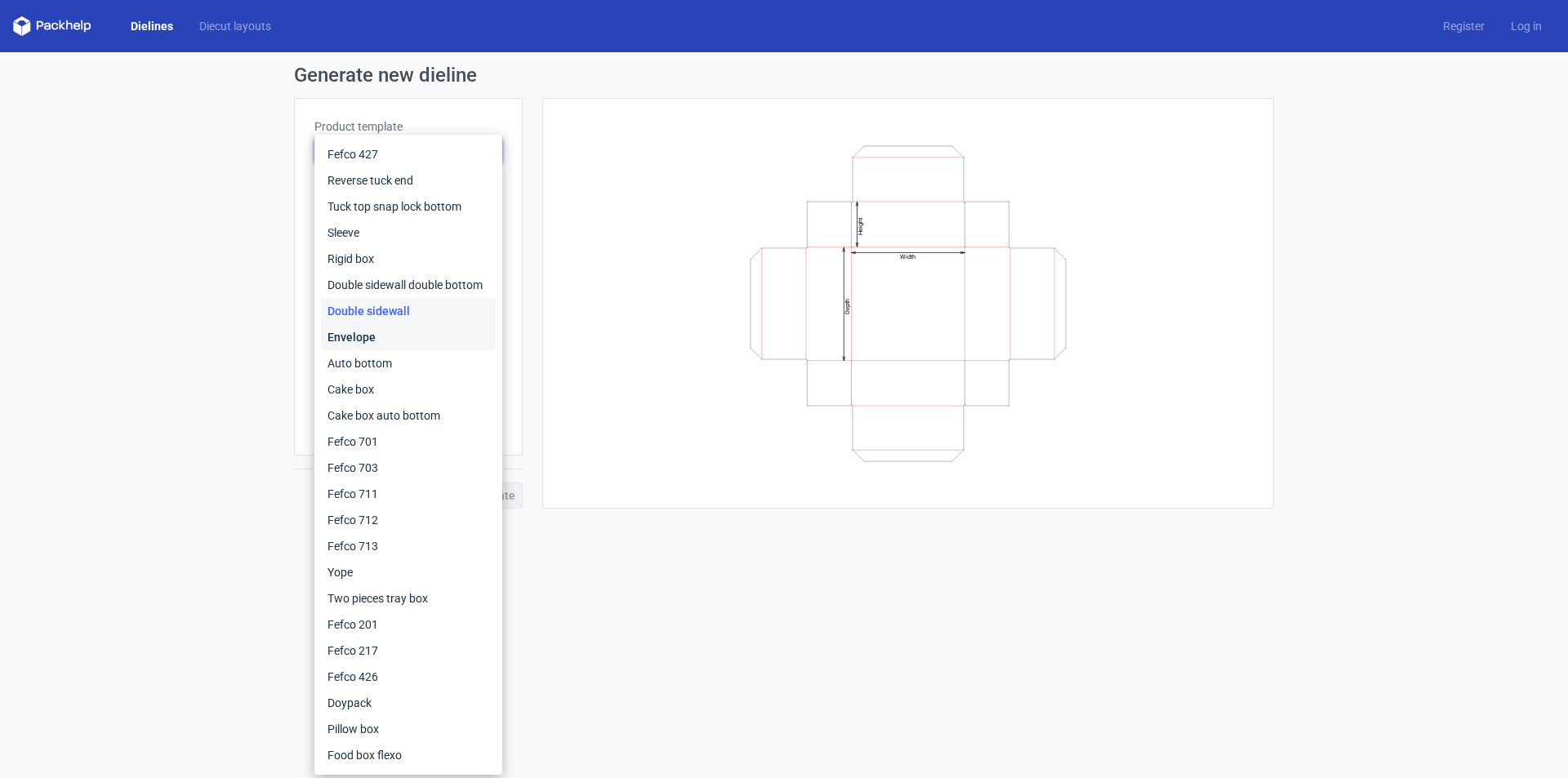
click at [368, 339] on div "Envelope" at bounding box center [407, 338] width 174 height 26
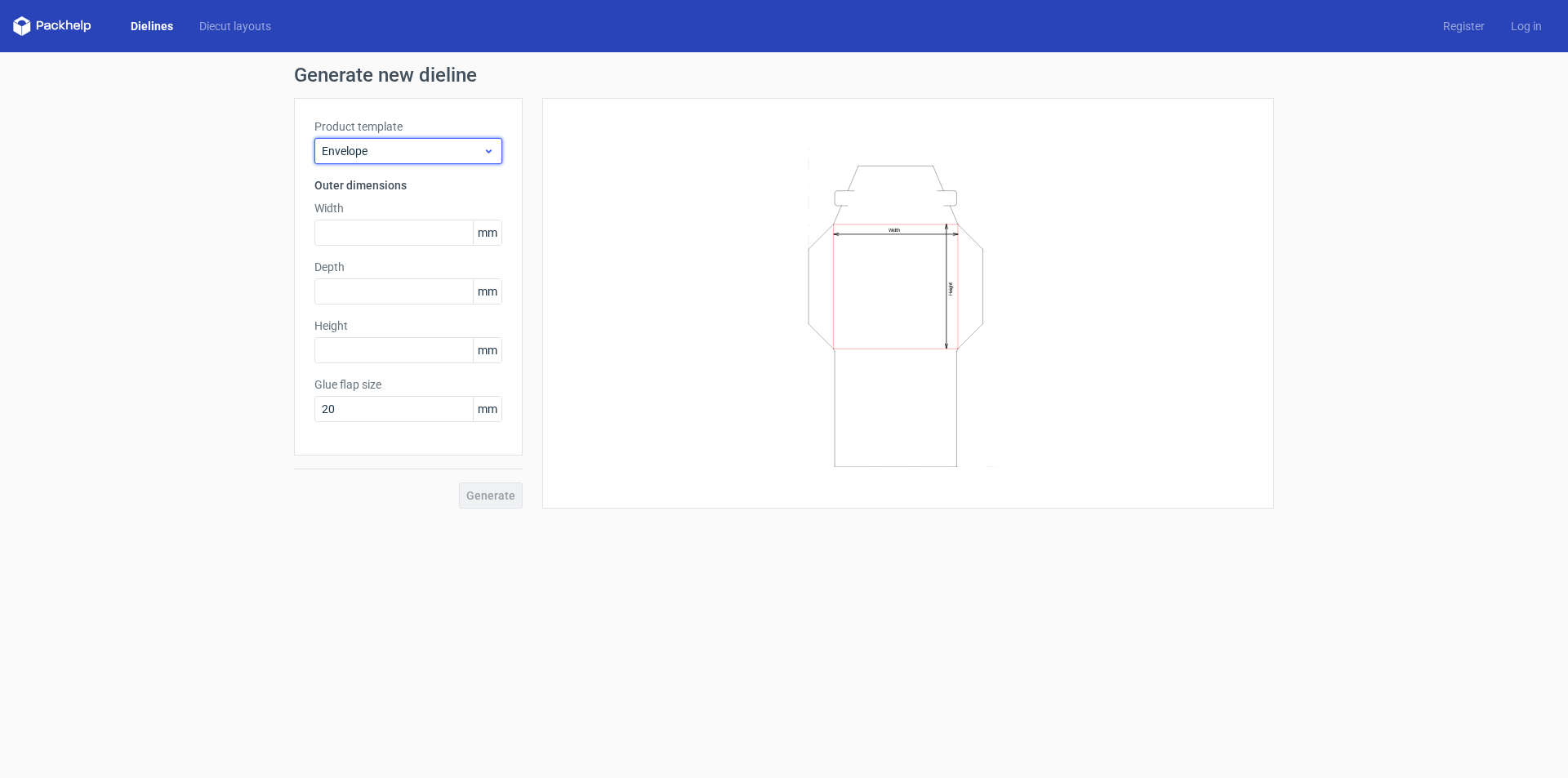
click at [362, 153] on span "Envelope" at bounding box center [402, 150] width 161 height 16
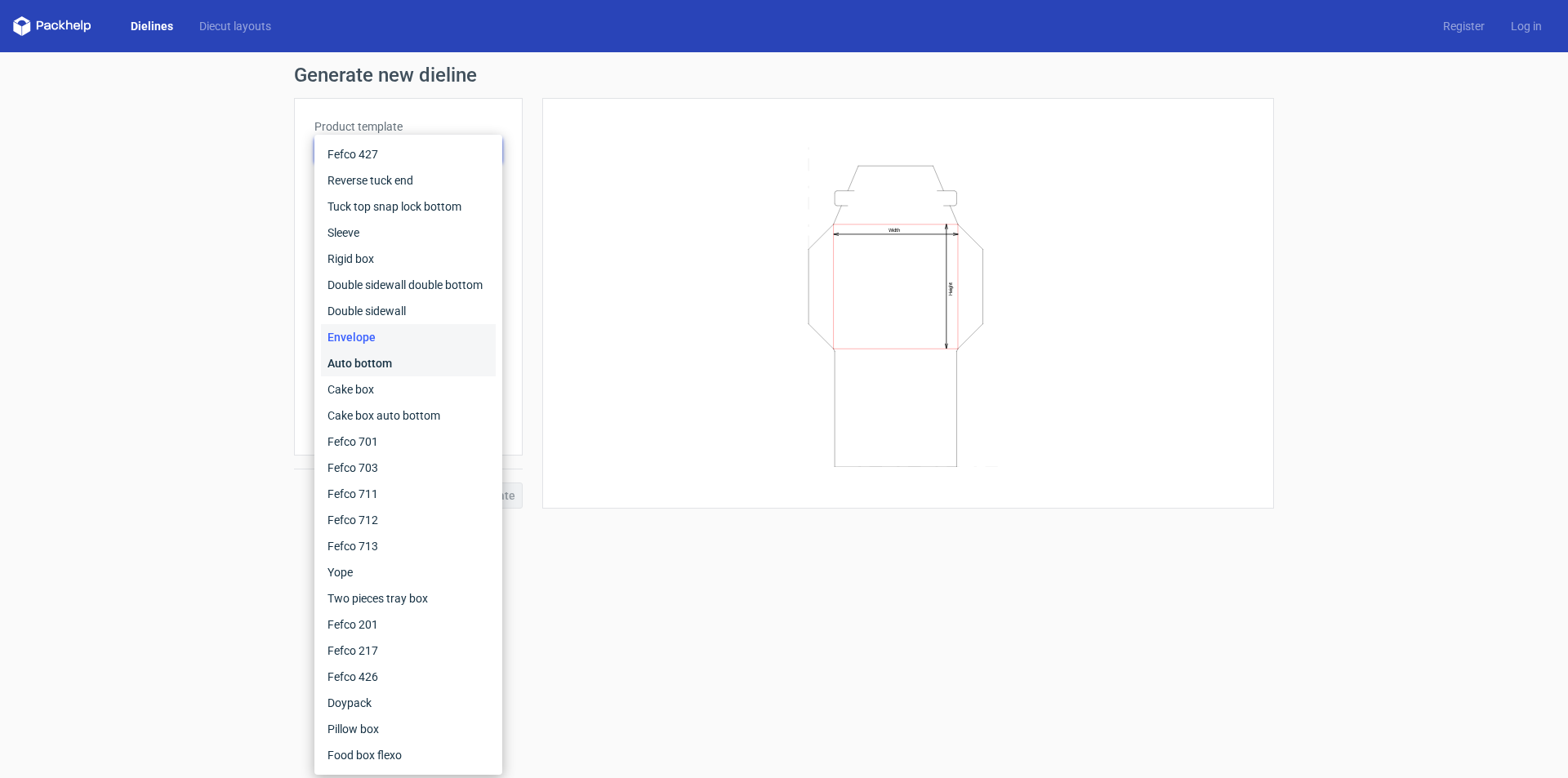
click at [378, 366] on div "Auto bottom" at bounding box center [407, 364] width 174 height 26
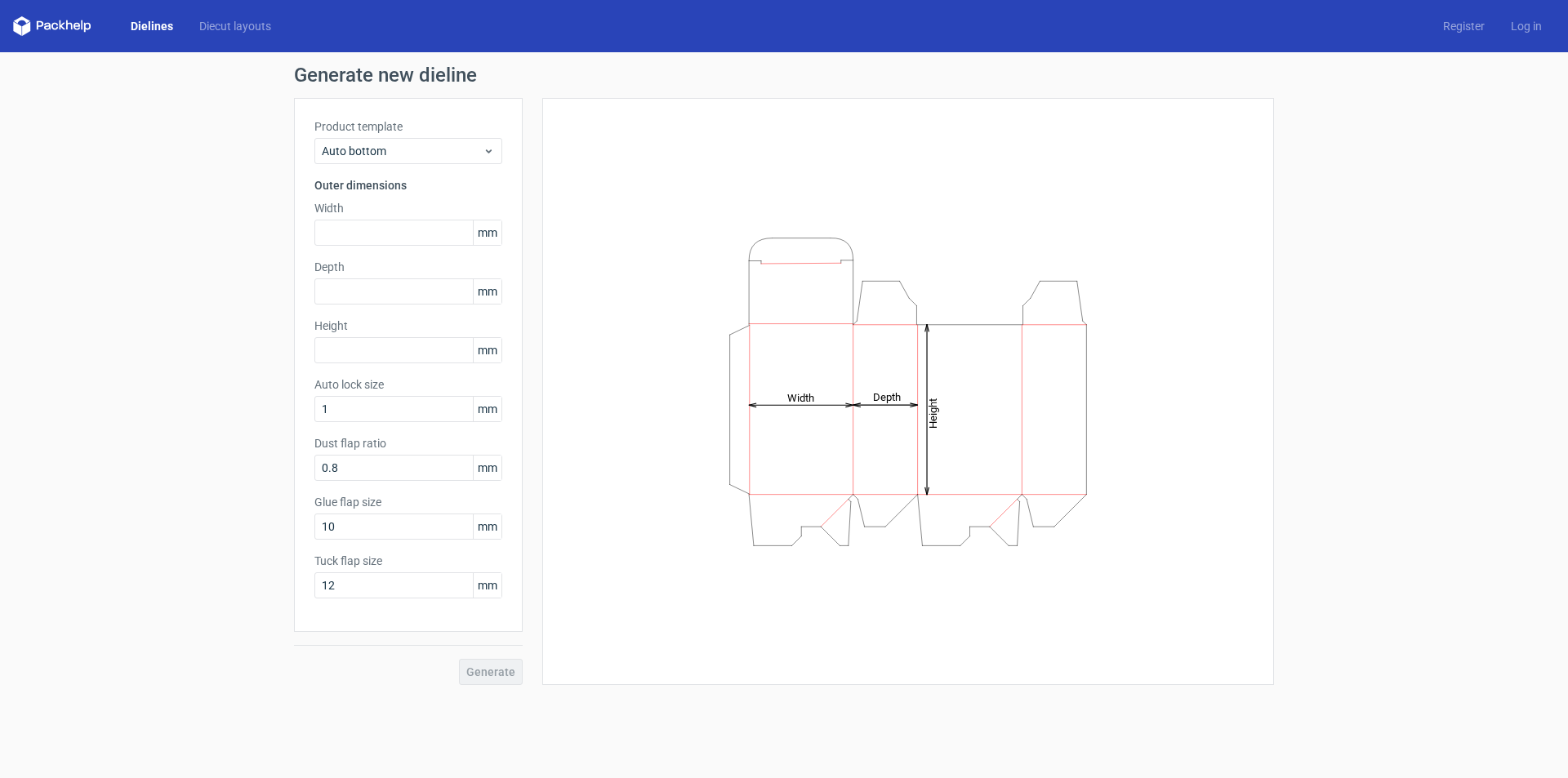
click at [388, 170] on div "Product template Auto bottom Outer dimensions Width mm Depth mm Height mm Auto …" at bounding box center [408, 365] width 229 height 534
click at [387, 147] on span "Auto bottom" at bounding box center [402, 150] width 161 height 16
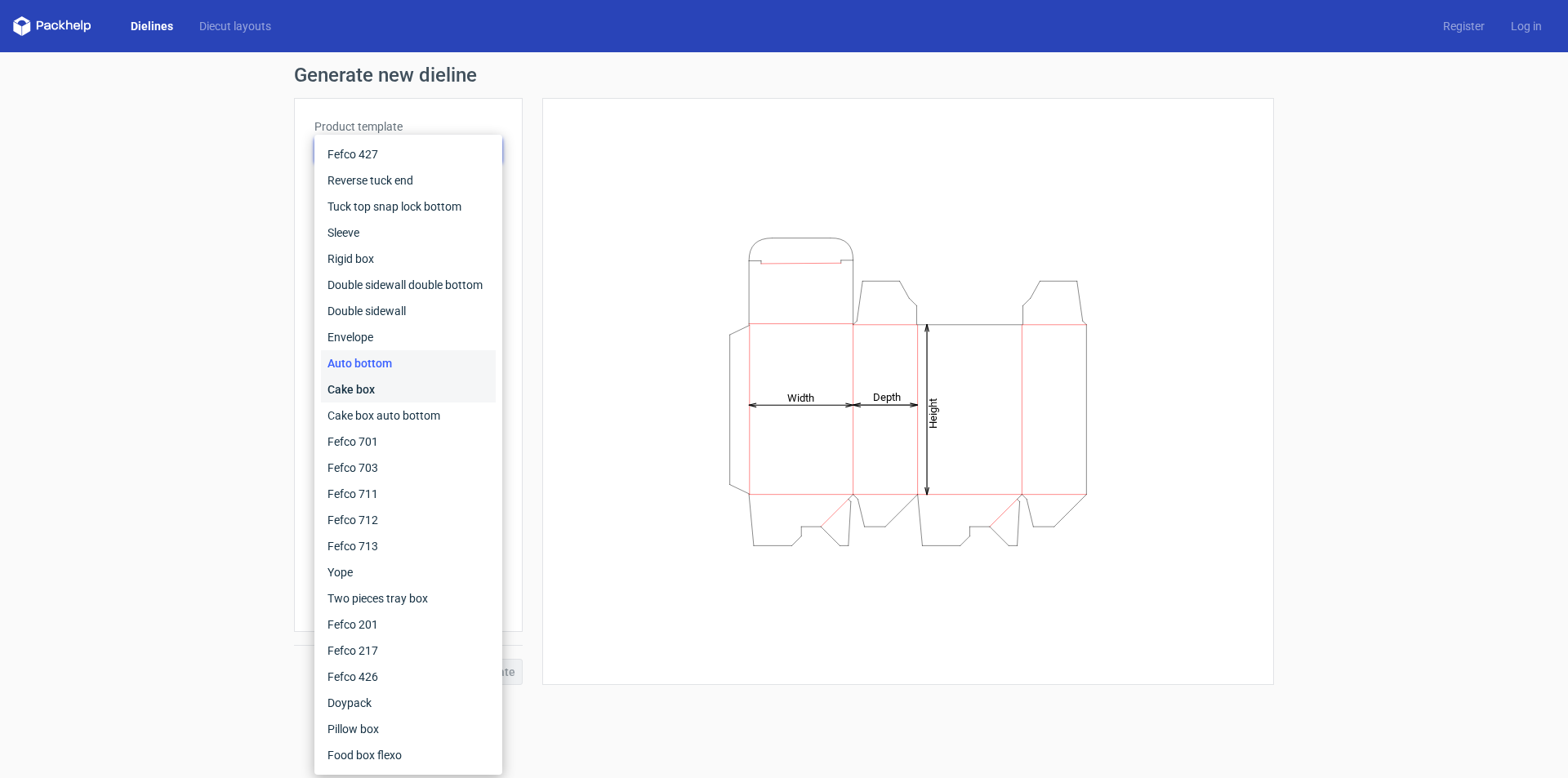
click at [403, 385] on div "Cake box" at bounding box center [407, 389] width 174 height 26
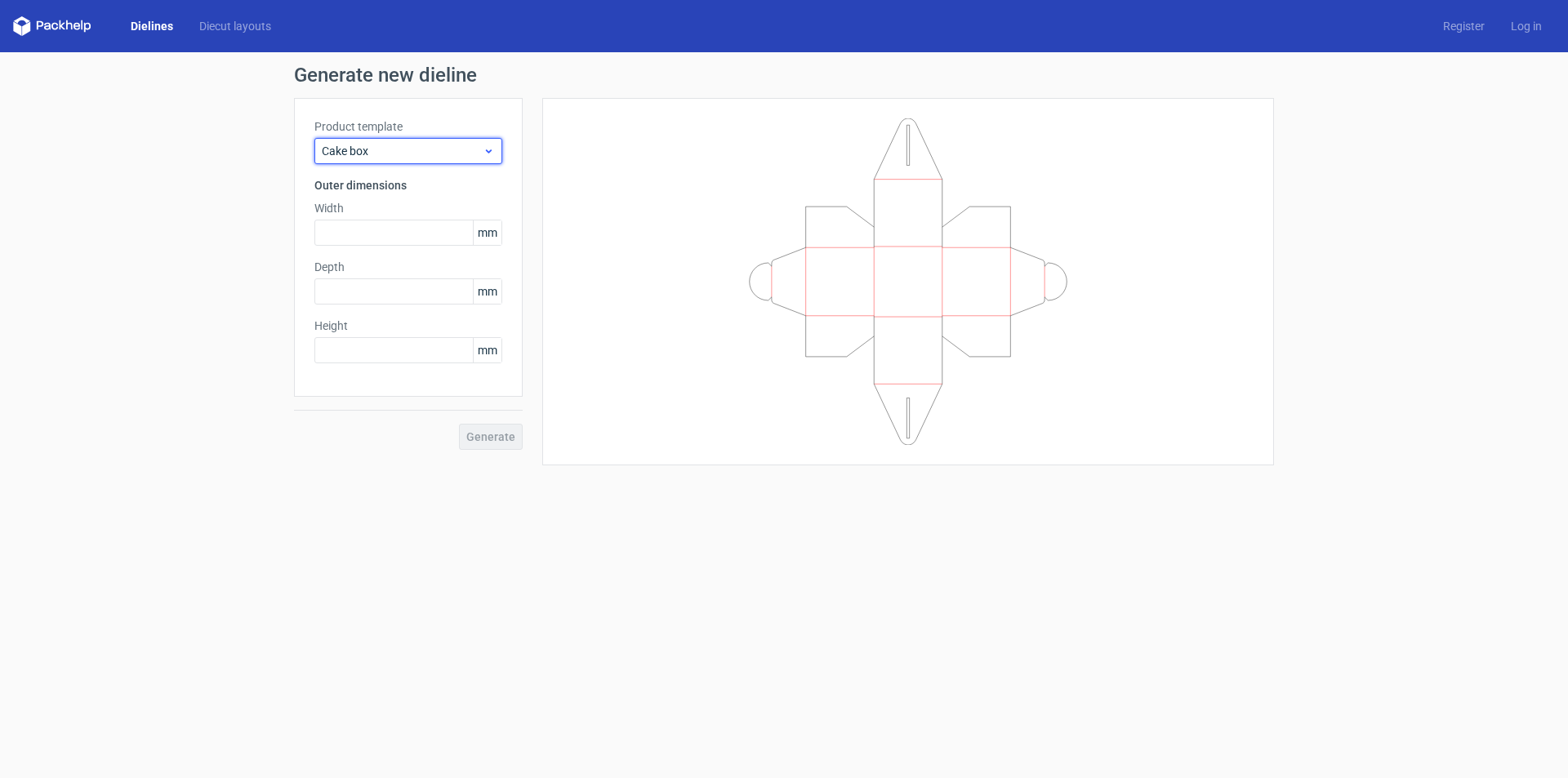
click at [368, 141] on div "Cake box" at bounding box center [408, 151] width 188 height 26
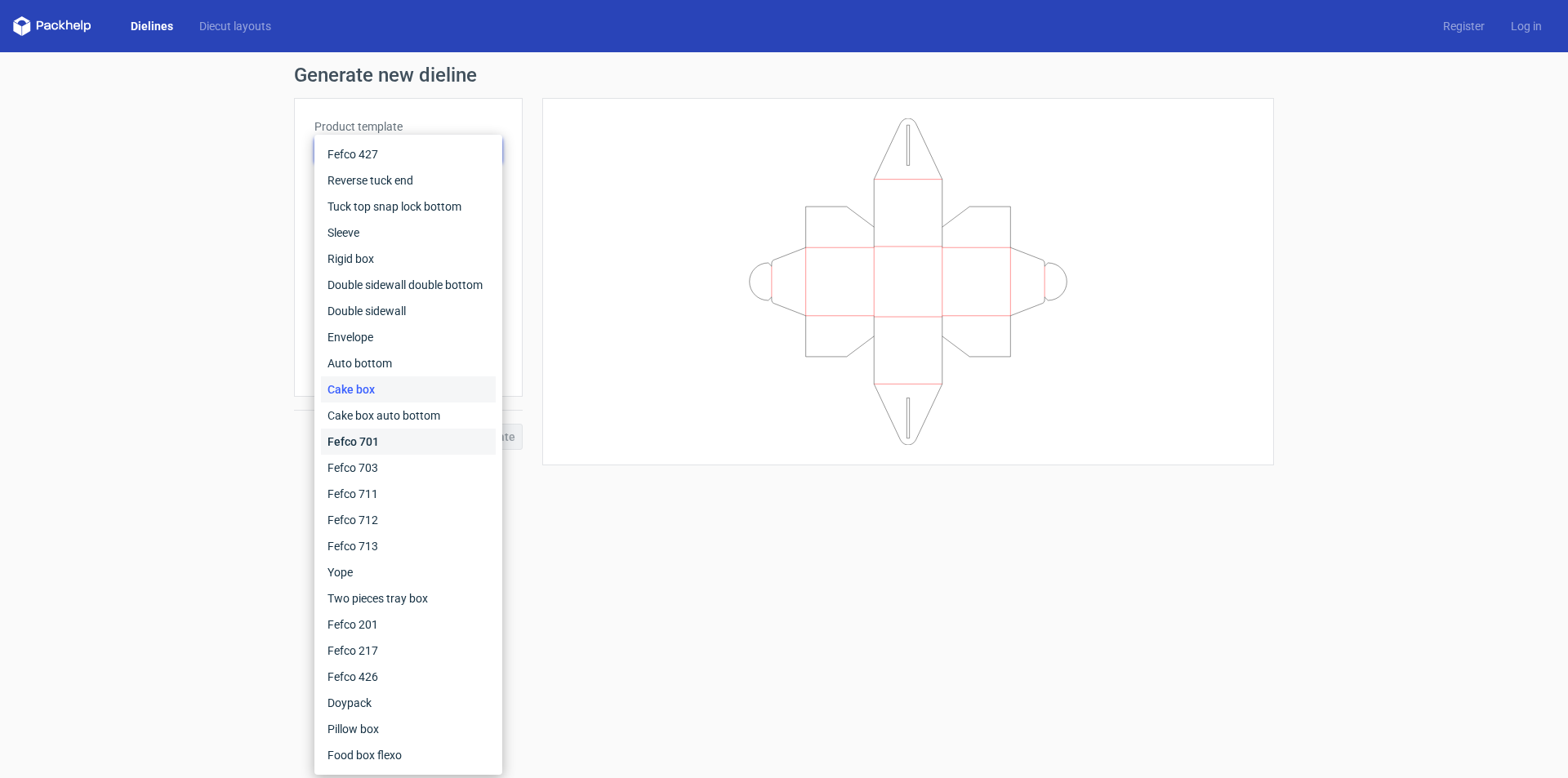
click at [466, 435] on div "Fefco 701" at bounding box center [407, 441] width 174 height 26
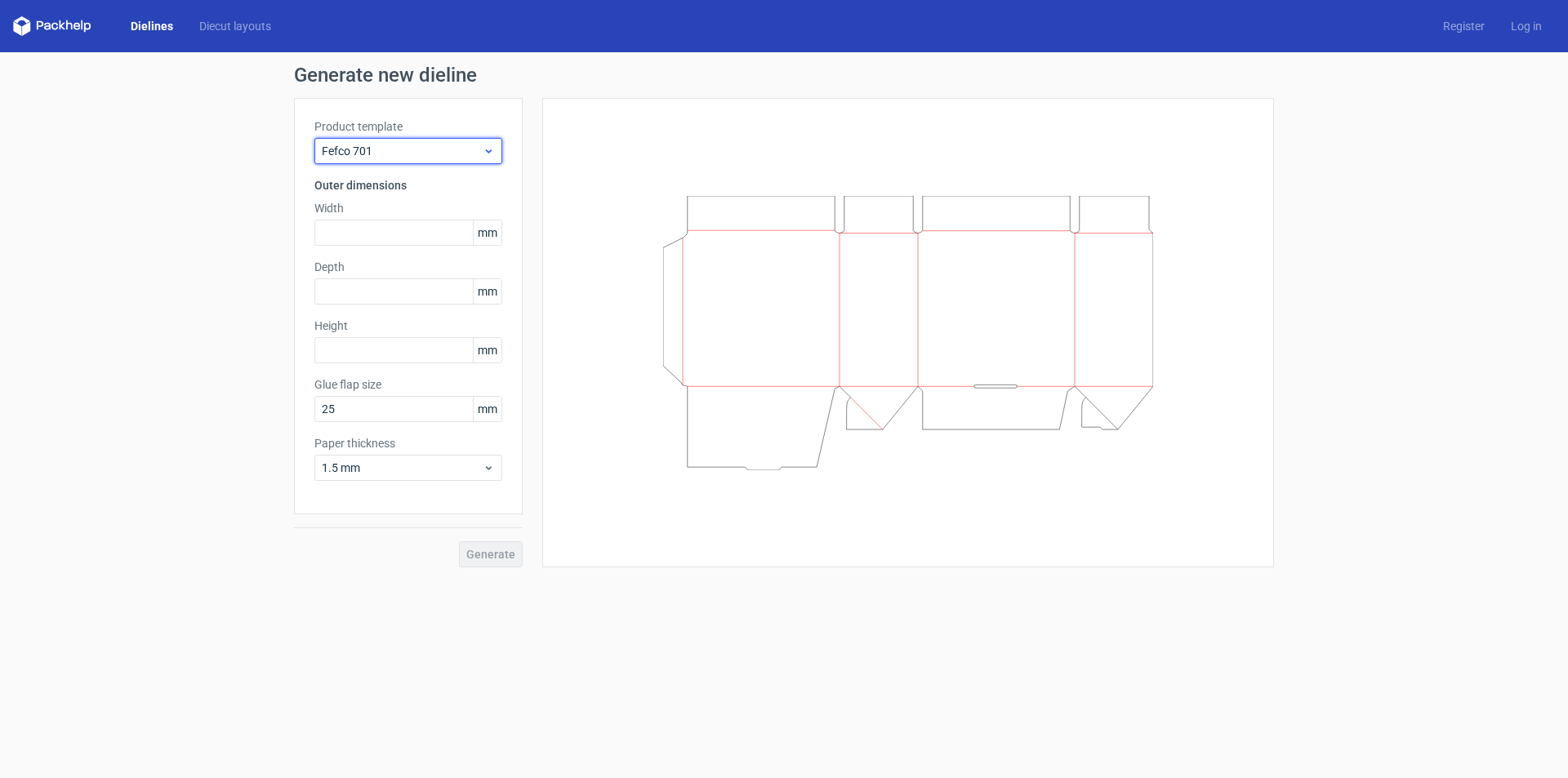
click at [404, 153] on span "Fefco 701" at bounding box center [402, 150] width 161 height 16
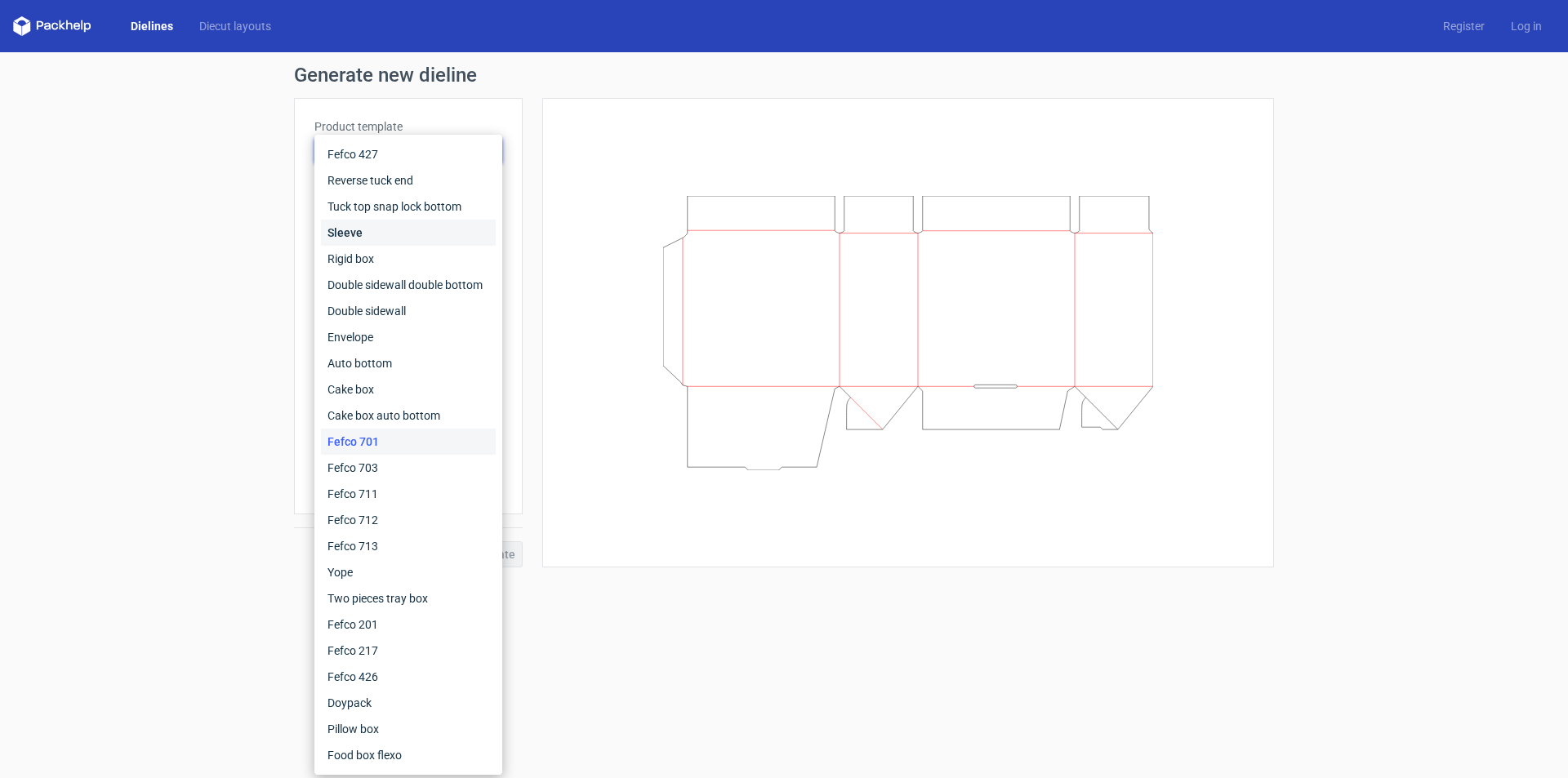
click at [357, 234] on div "Sleeve" at bounding box center [407, 233] width 174 height 26
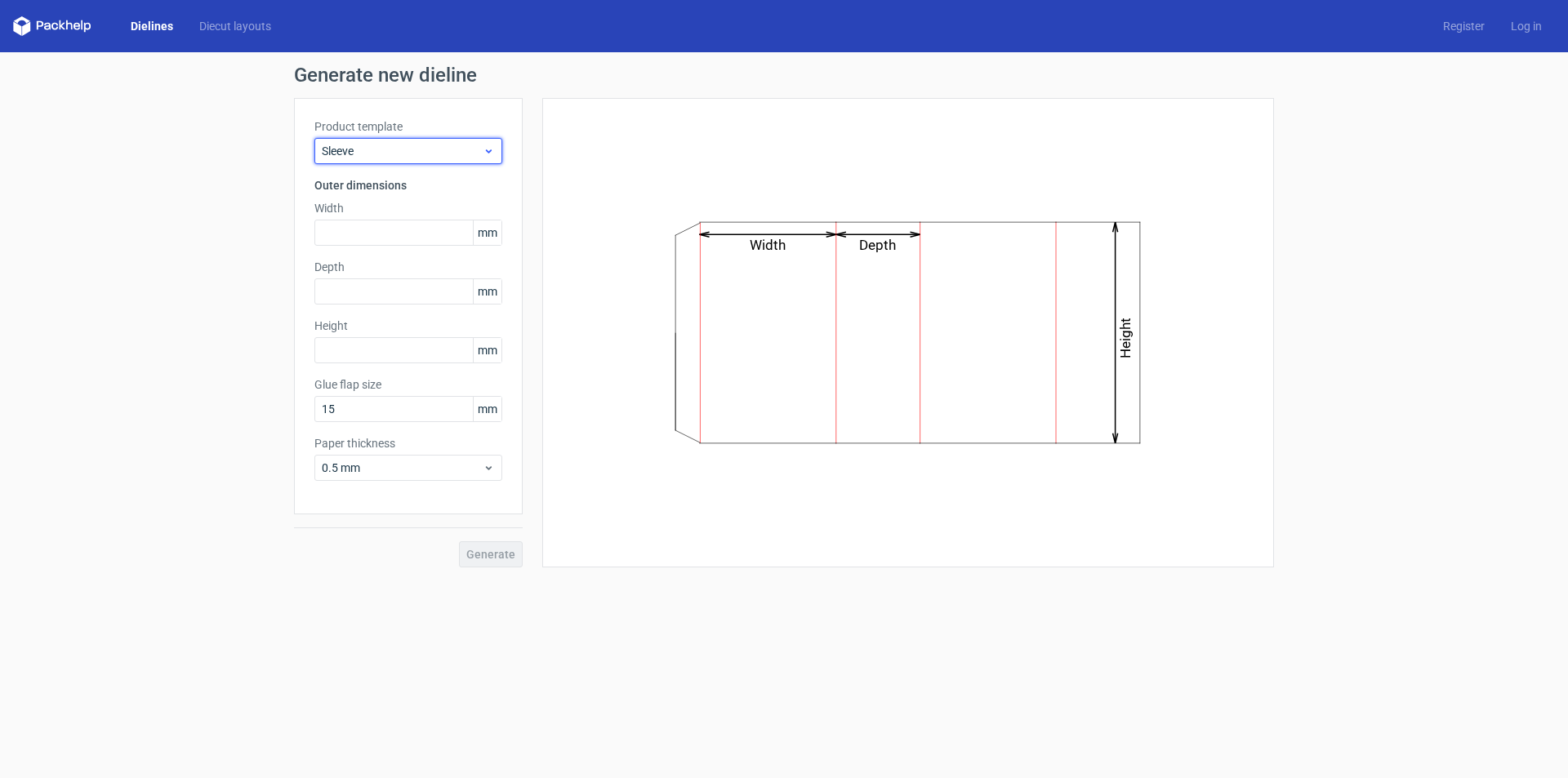
click at [384, 143] on span "Sleeve" at bounding box center [402, 150] width 161 height 16
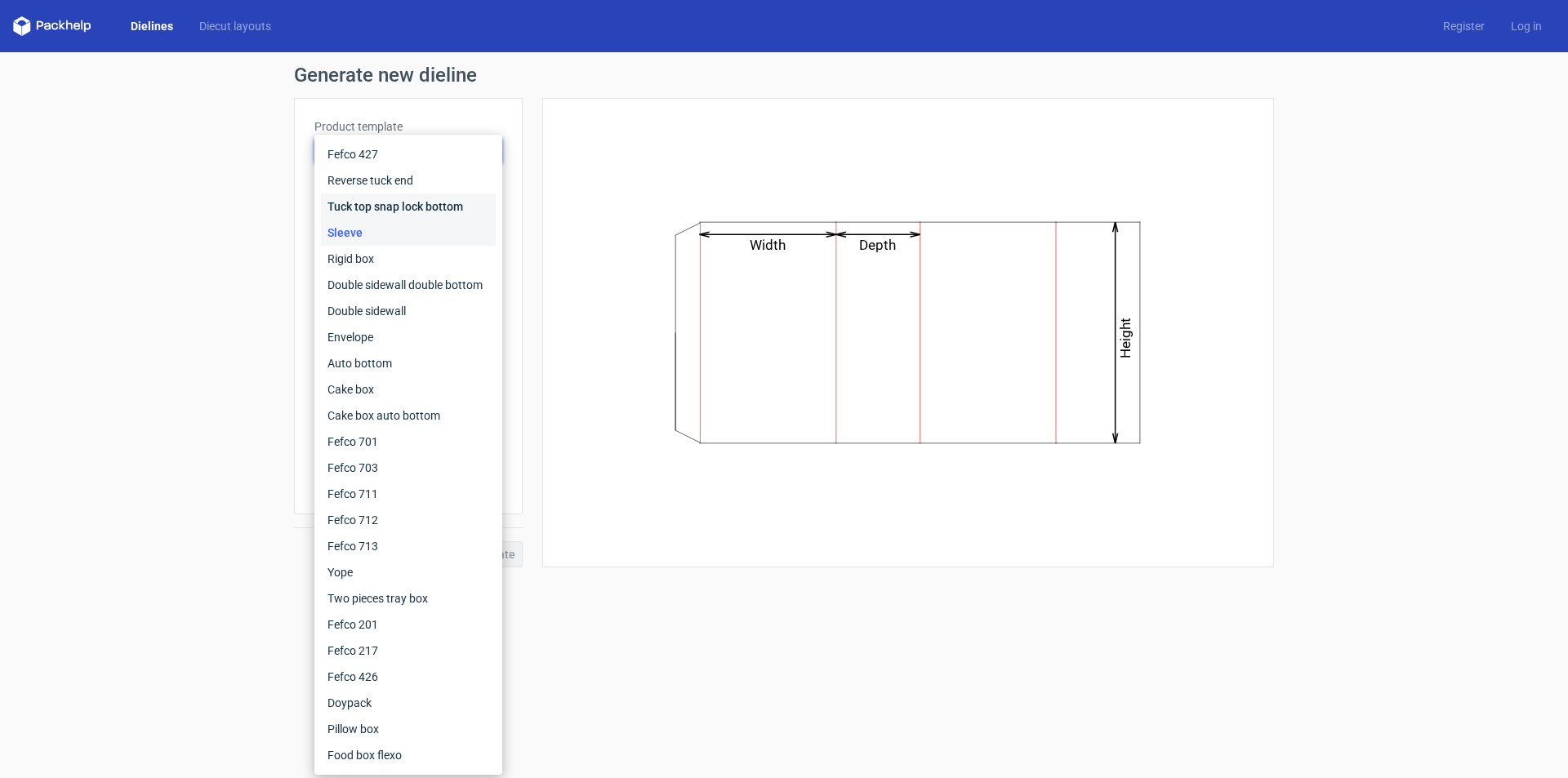
click at [398, 196] on div "Tuck top snap lock bottom" at bounding box center [407, 206] width 174 height 26
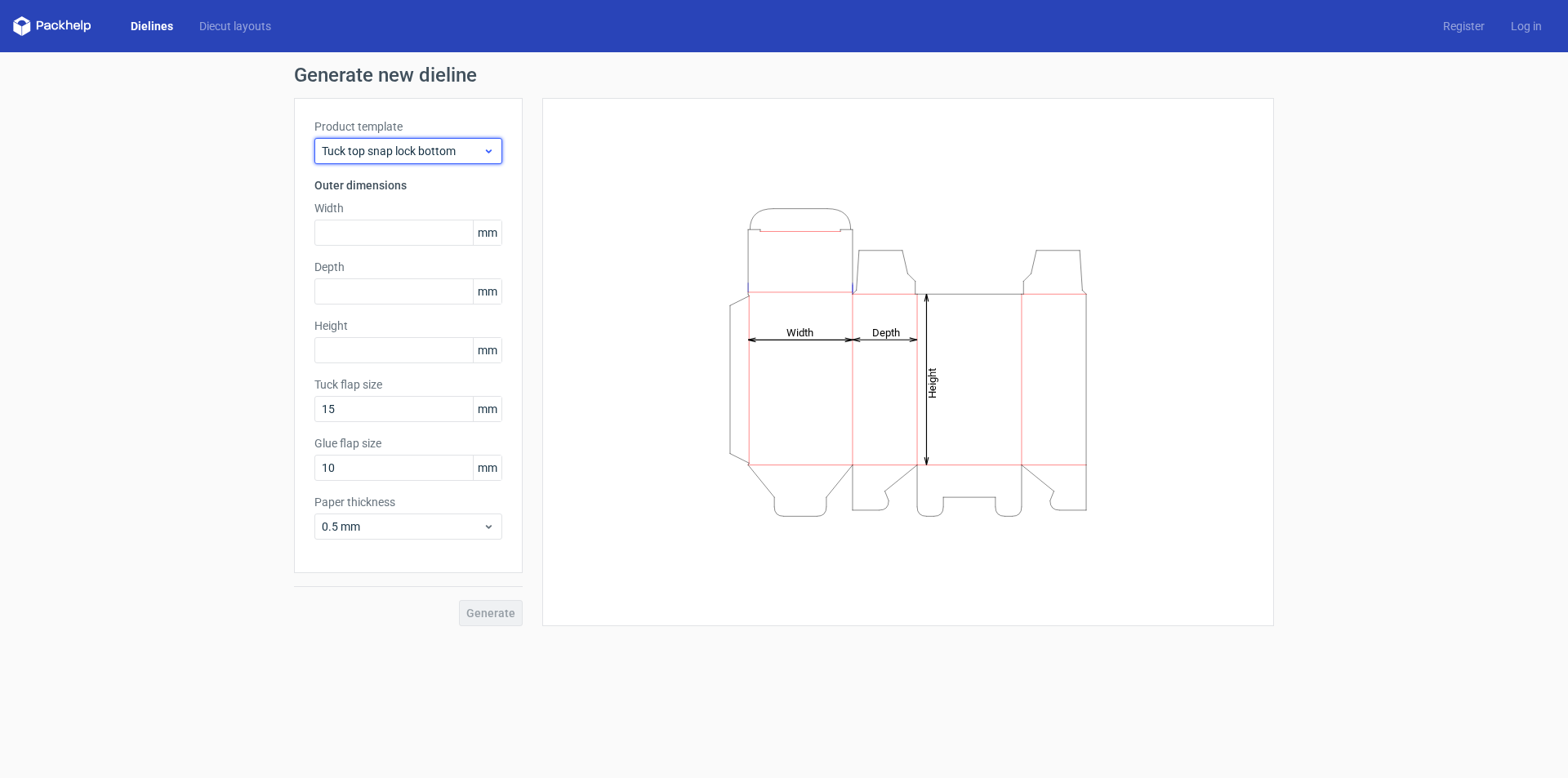
click at [410, 152] on span "Tuck top snap lock bottom" at bounding box center [402, 150] width 161 height 16
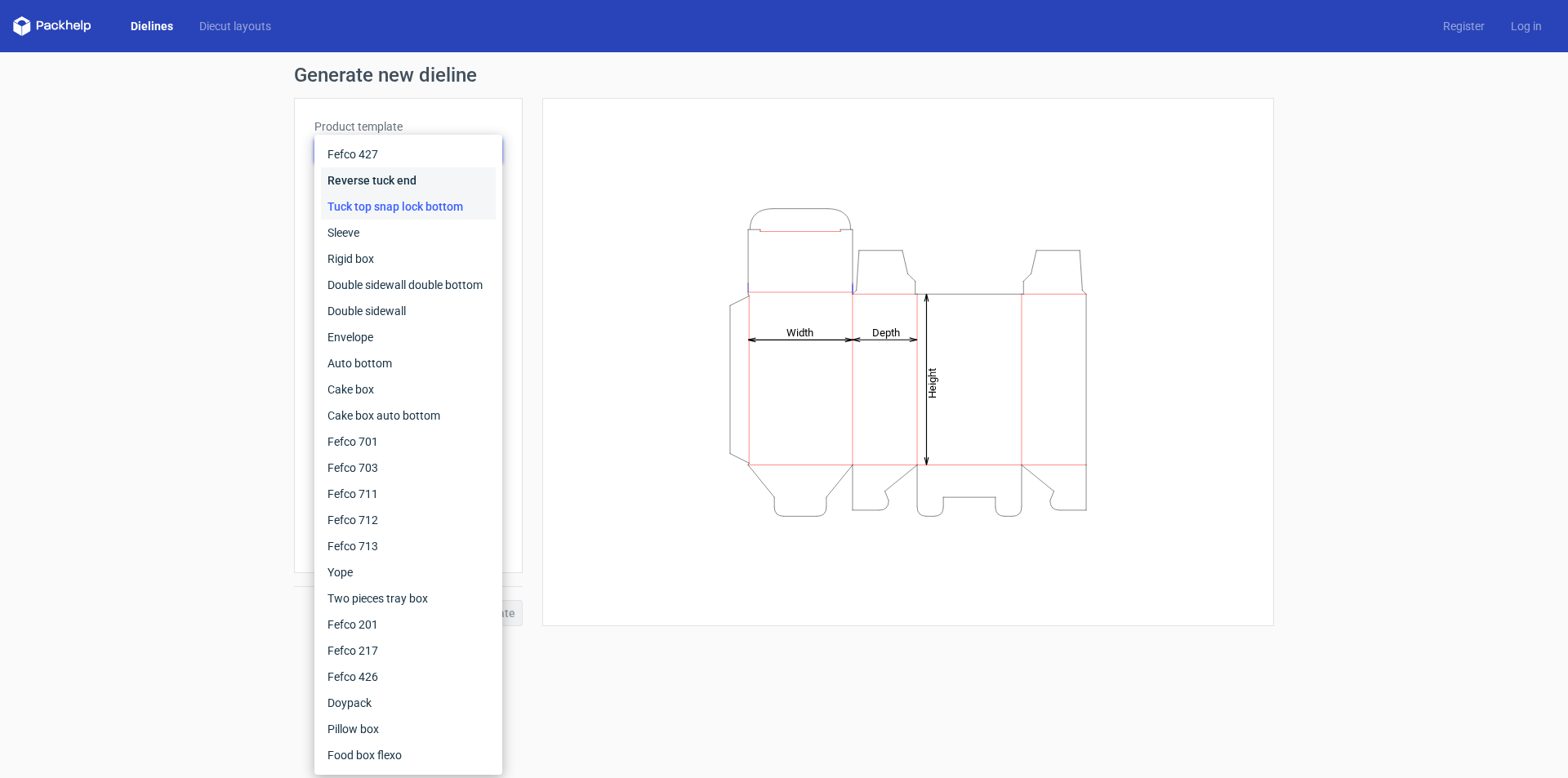
click at [417, 180] on div "Reverse tuck end" at bounding box center [407, 180] width 174 height 26
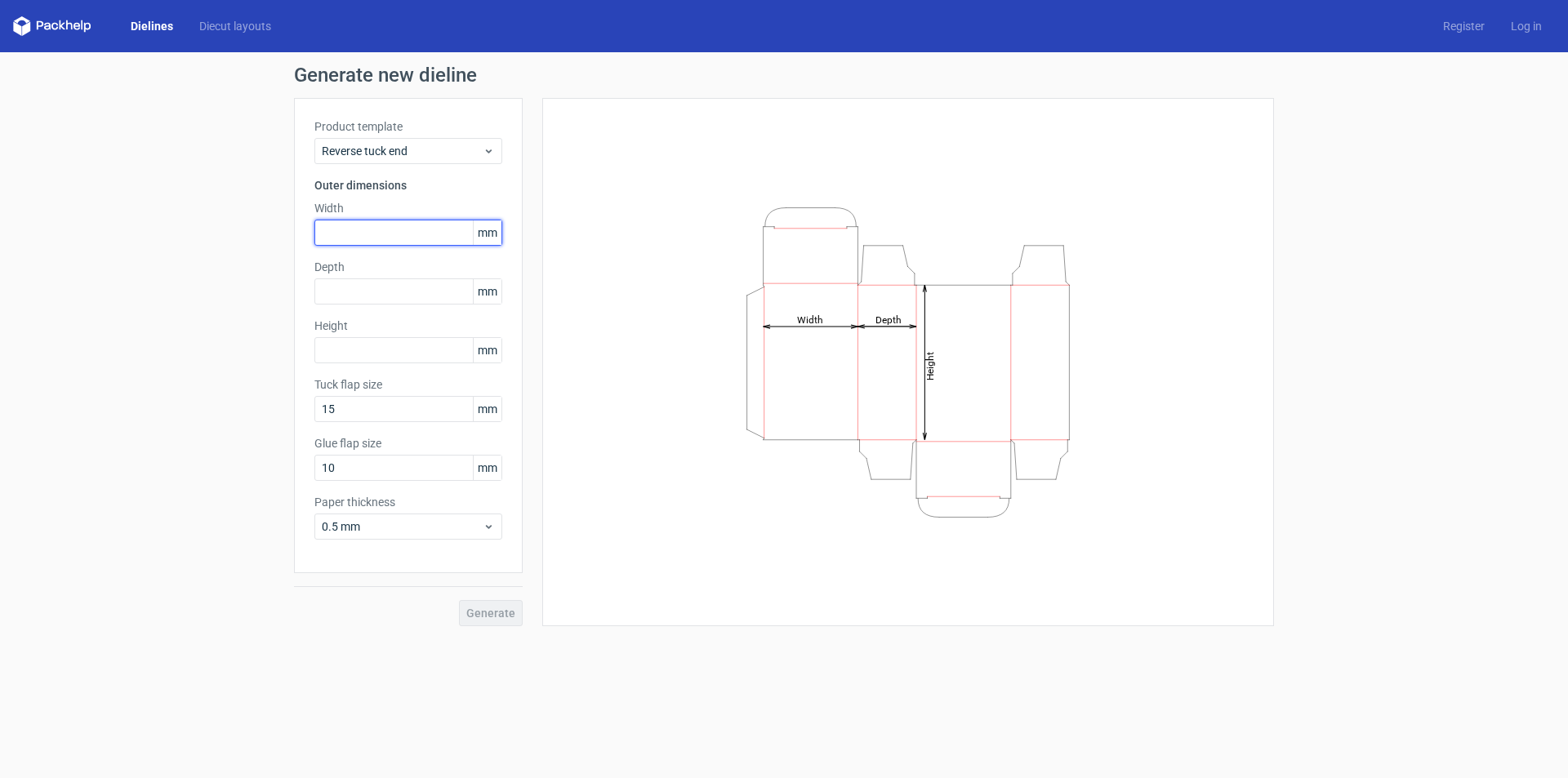
click at [357, 232] on input "text" at bounding box center [408, 233] width 188 height 26
type input "137"
click at [379, 291] on input "text" at bounding box center [408, 292] width 188 height 26
type input "137"
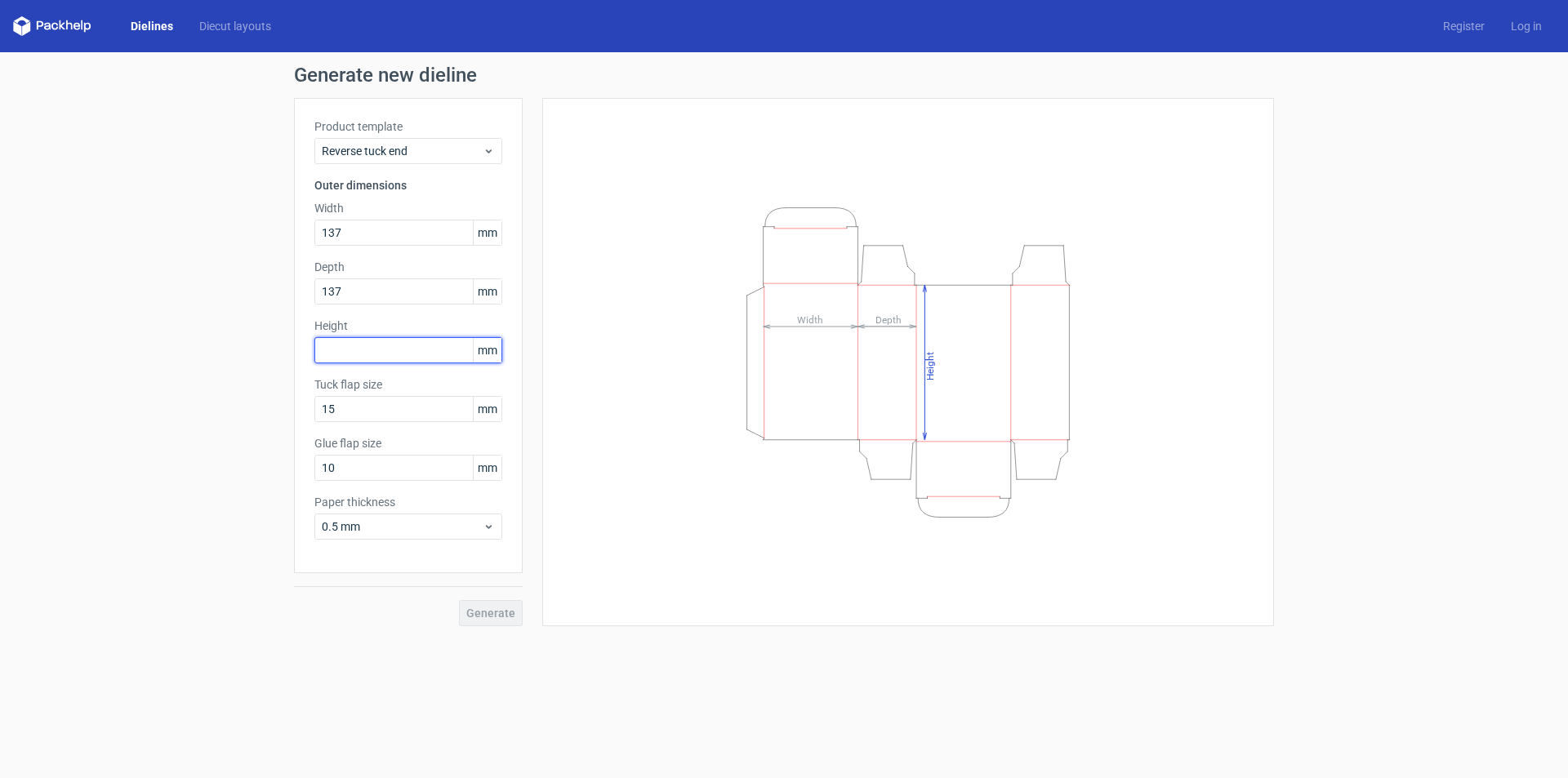
click at [423, 355] on input "text" at bounding box center [408, 351] width 188 height 26
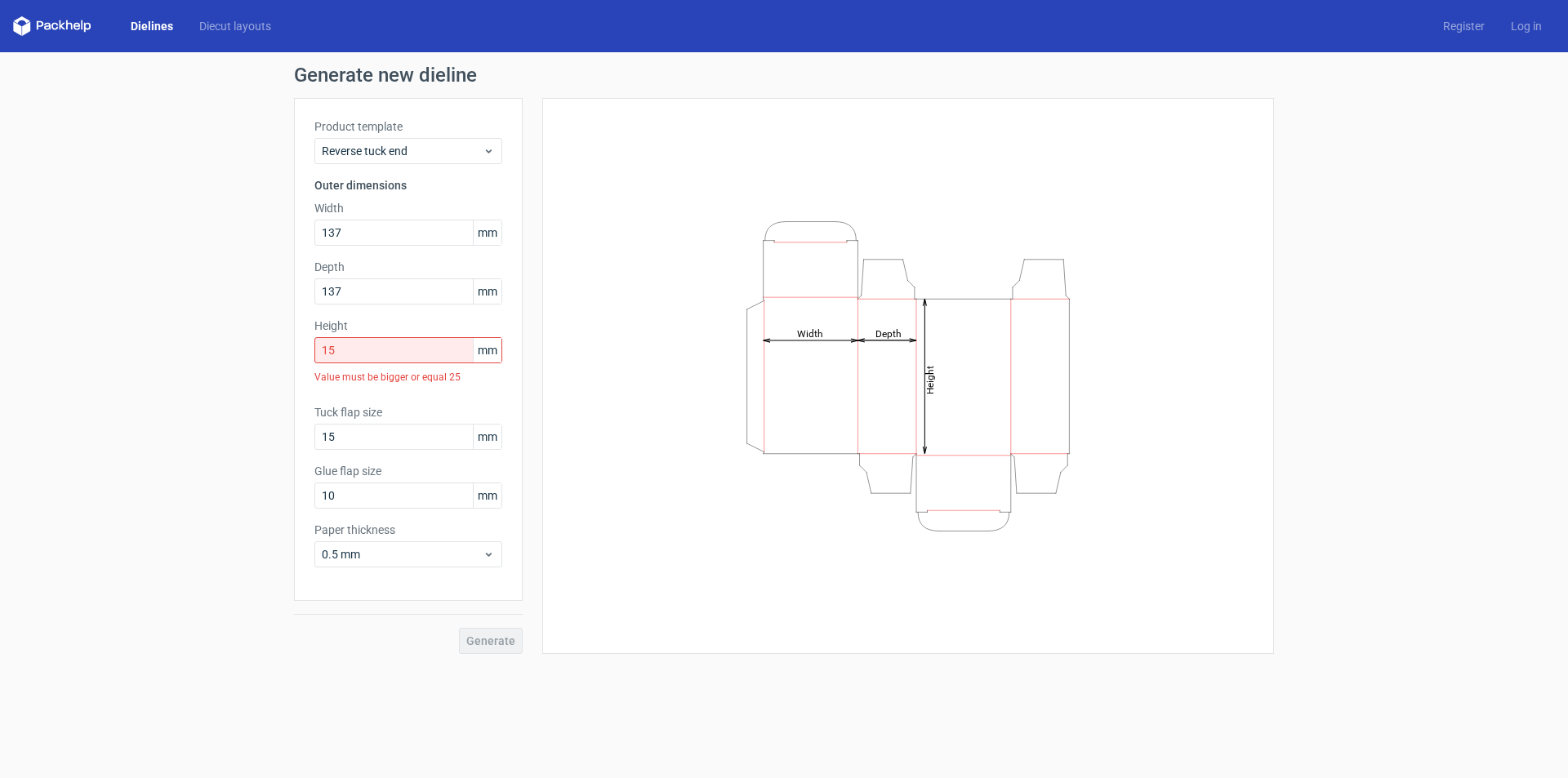
click at [475, 615] on div "Generate" at bounding box center [408, 628] width 229 height 53
click at [463, 387] on div "Value must be bigger or equal 25" at bounding box center [408, 378] width 188 height 28
click at [343, 350] on input "15" at bounding box center [408, 351] width 188 height 26
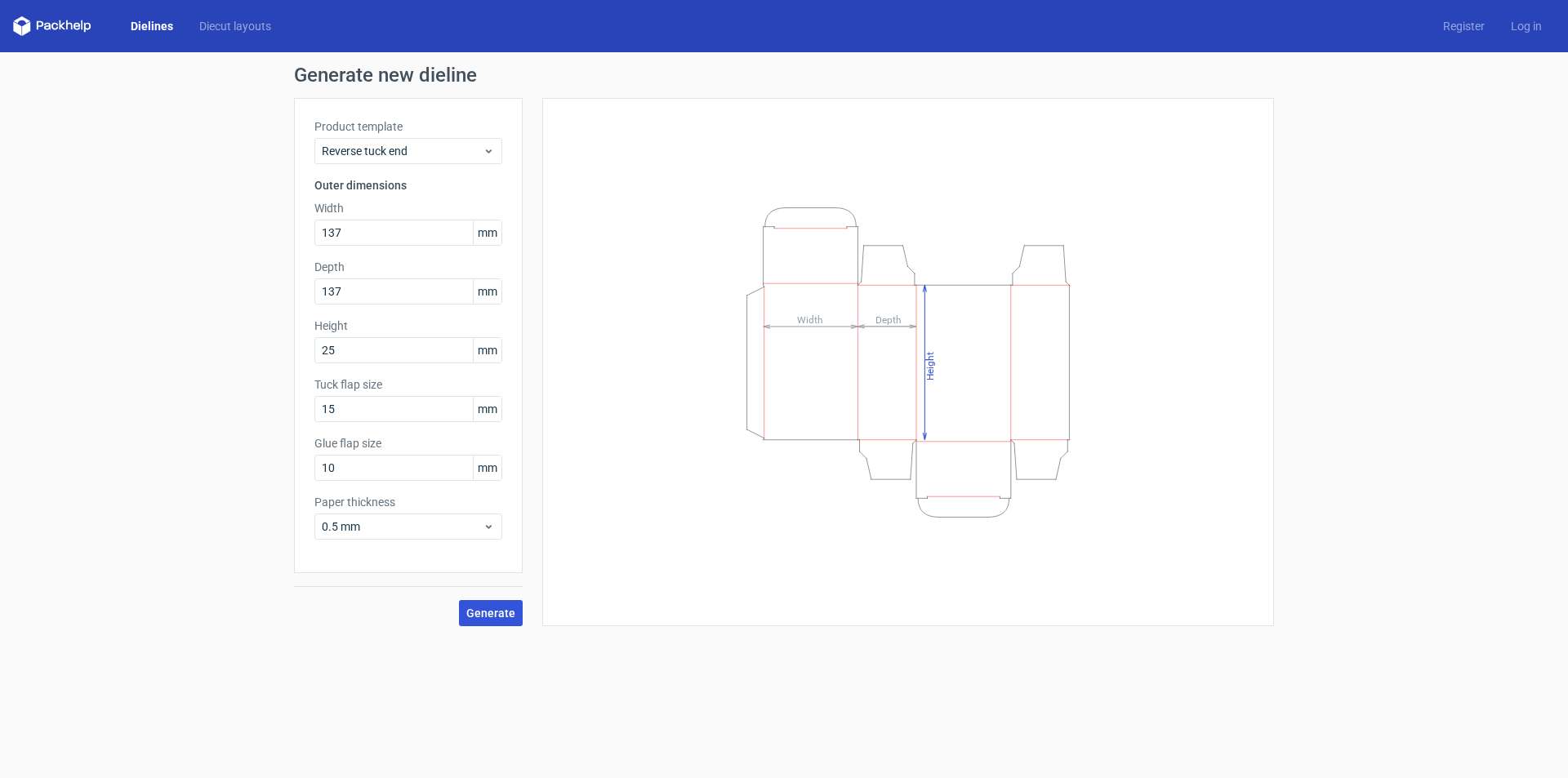
click at [507, 611] on span "Generate" at bounding box center [490, 613] width 49 height 11
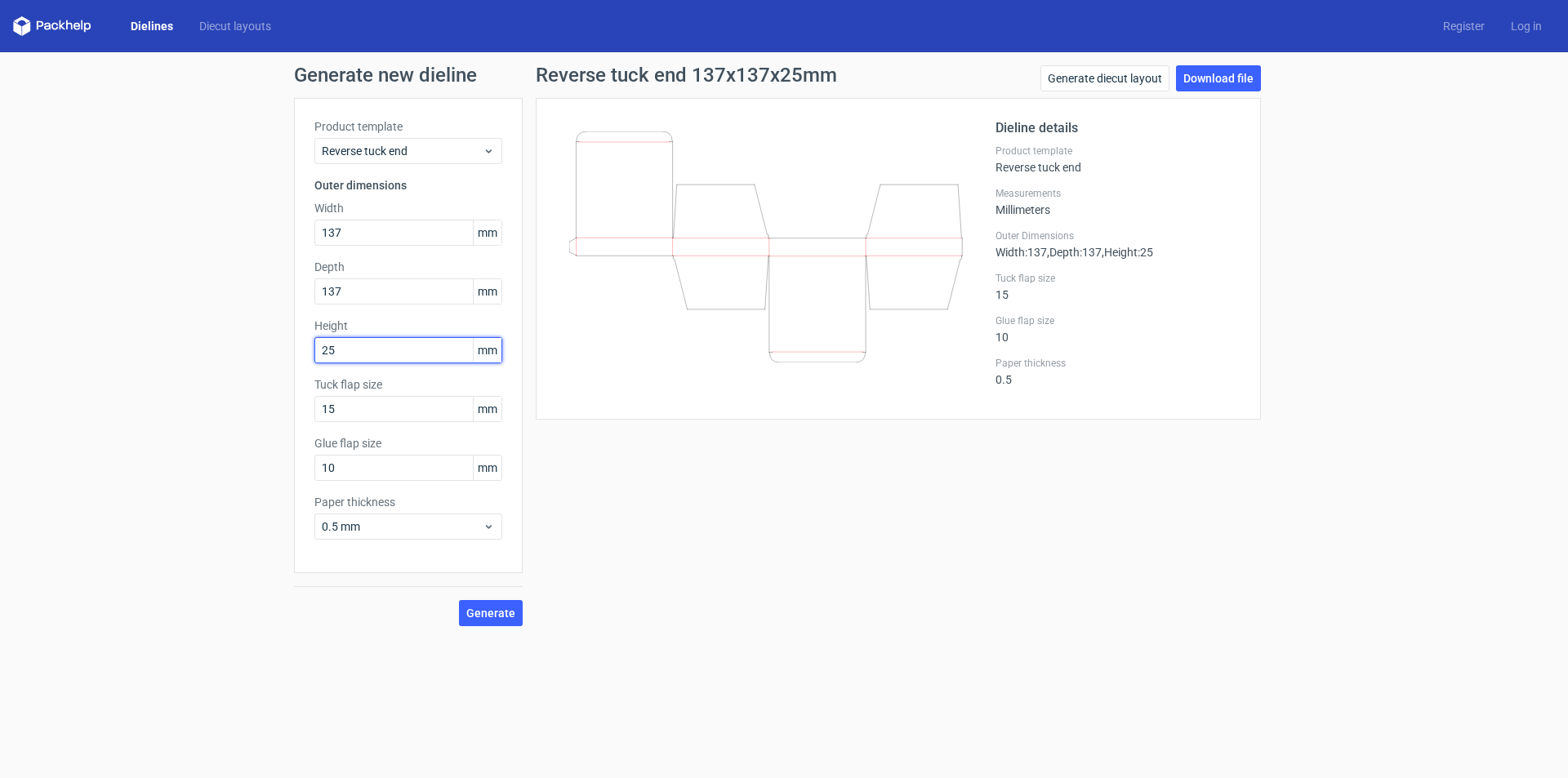
click at [351, 356] on input "25" at bounding box center [408, 351] width 188 height 26
type input "137"
click at [388, 280] on input "137" at bounding box center [408, 292] width 188 height 26
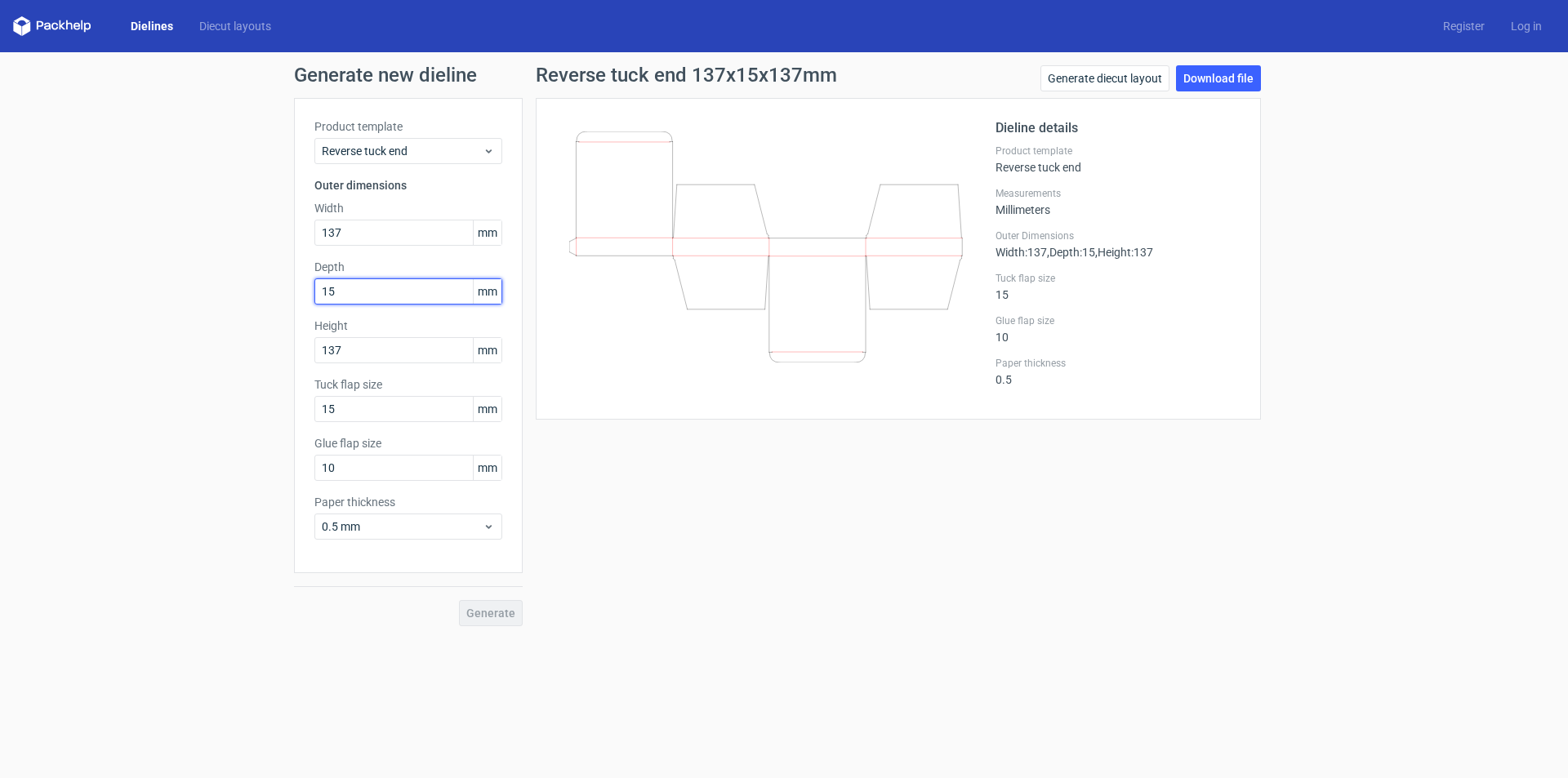
type input "15"
click at [492, 613] on div "Generate" at bounding box center [408, 600] width 229 height 53
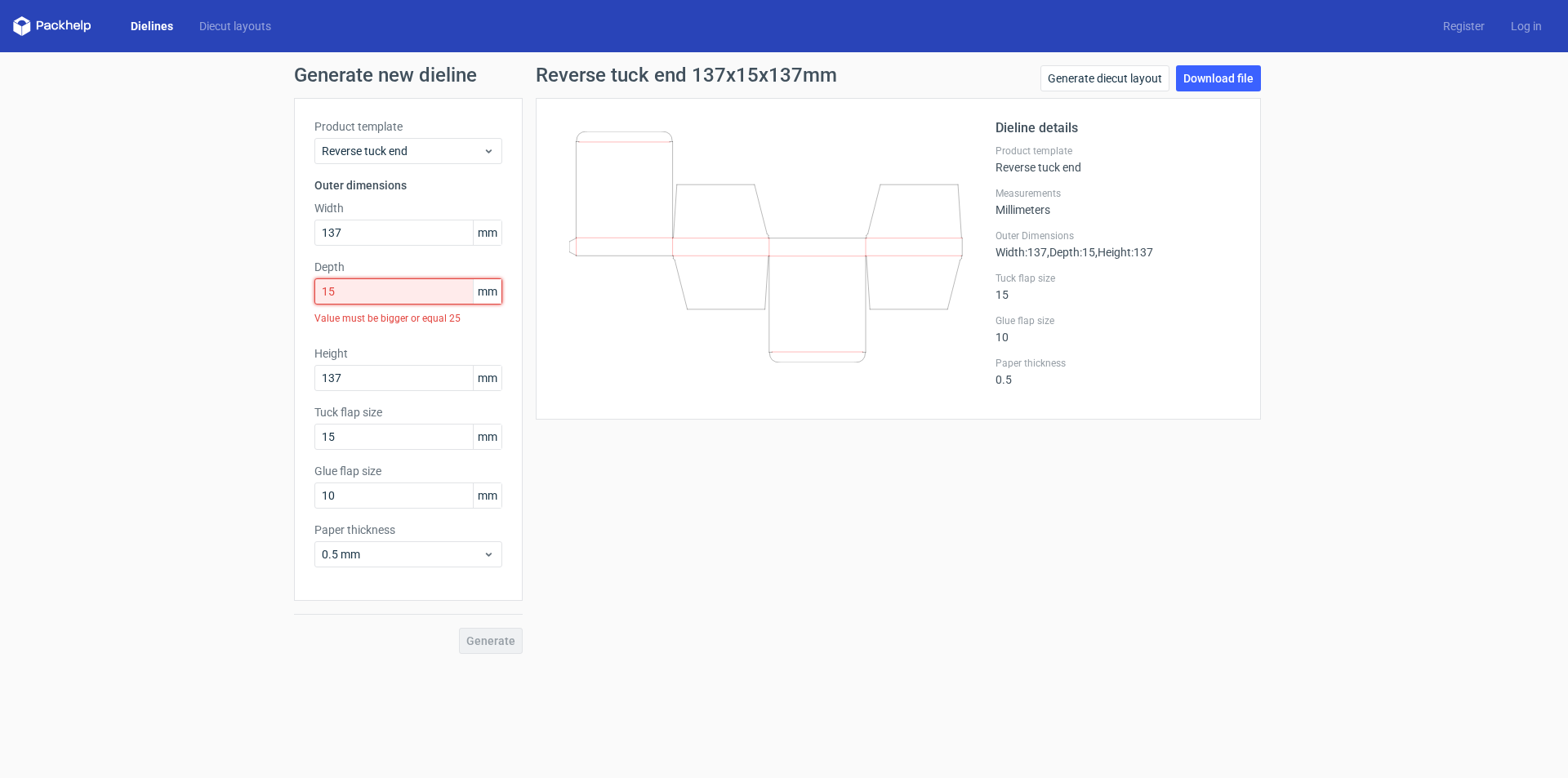
click at [366, 304] on input "15" at bounding box center [408, 292] width 188 height 26
click at [376, 238] on input "137" at bounding box center [408, 233] width 188 height 26
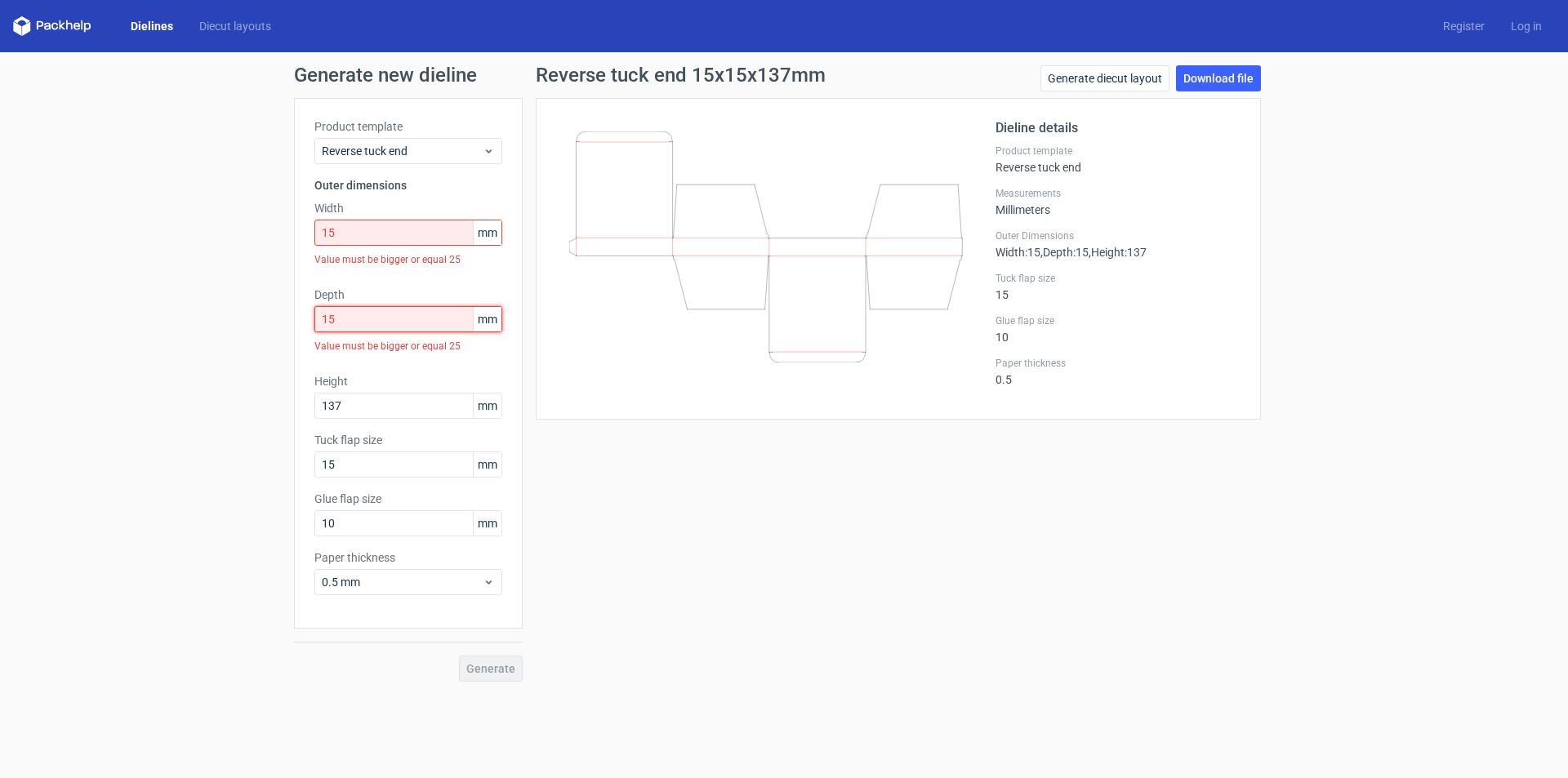
click at [376, 286] on div "Product template Reverse tuck end Outer dimensions Width 15 mm Value must be bi…" at bounding box center [408, 363] width 229 height 531
click at [383, 320] on input "15" at bounding box center [408, 319] width 188 height 26
click at [361, 224] on input "15" at bounding box center [408, 233] width 188 height 26
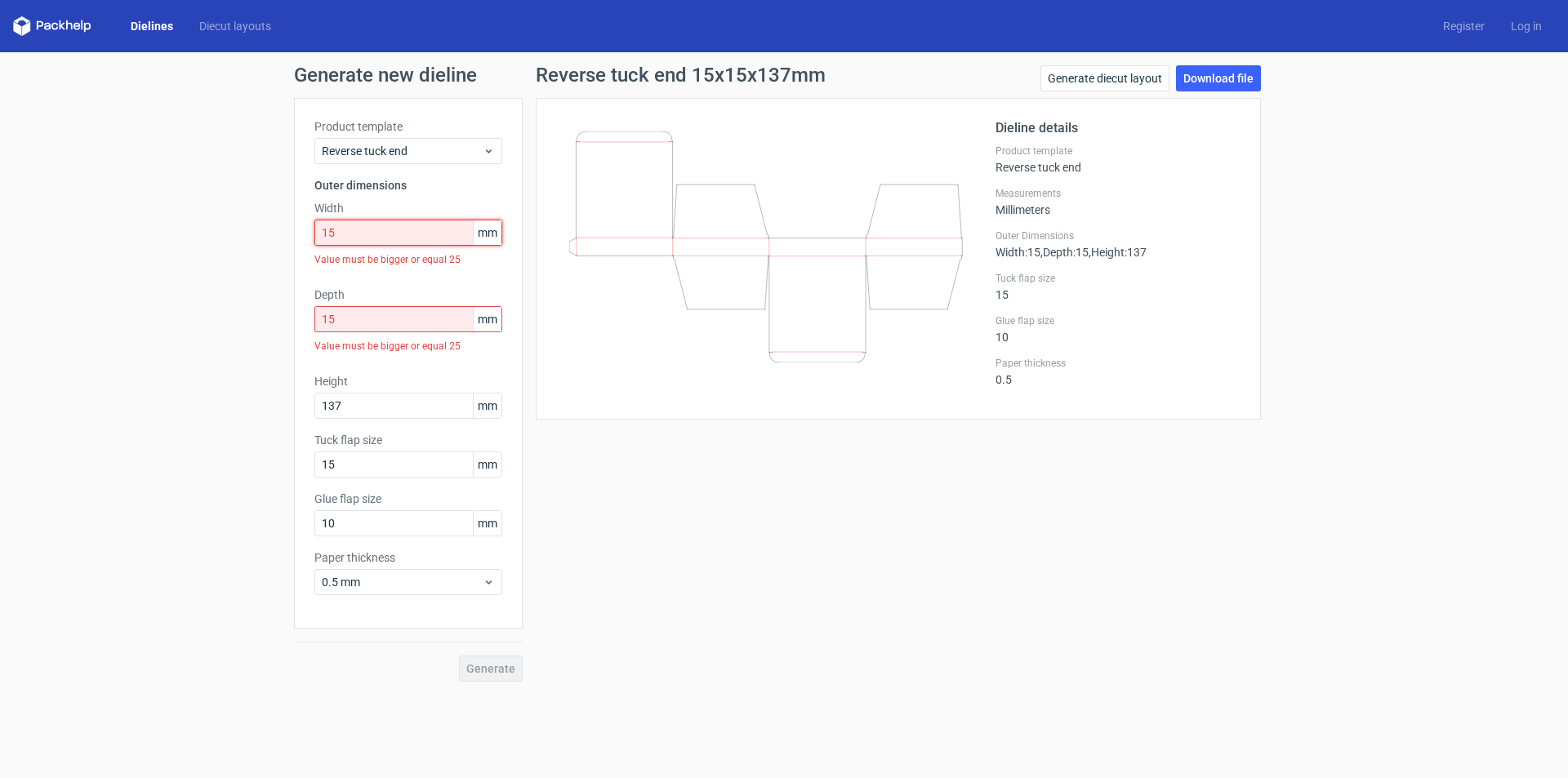
click at [361, 224] on input "15" at bounding box center [408, 233] width 188 height 26
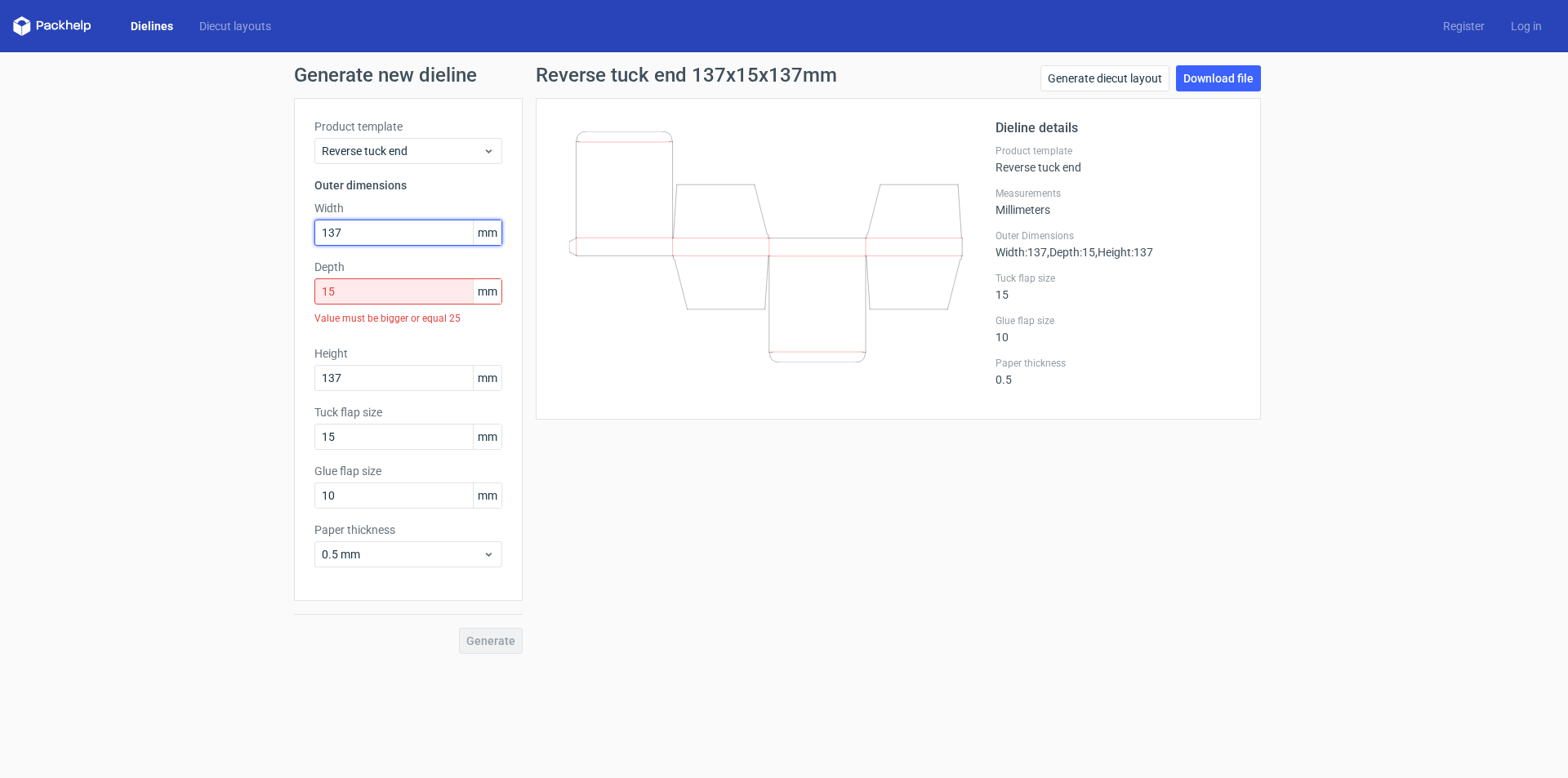
click at [360, 239] on input "137" at bounding box center [408, 233] width 188 height 26
type input "137"
click at [357, 284] on input "15" at bounding box center [408, 292] width 188 height 26
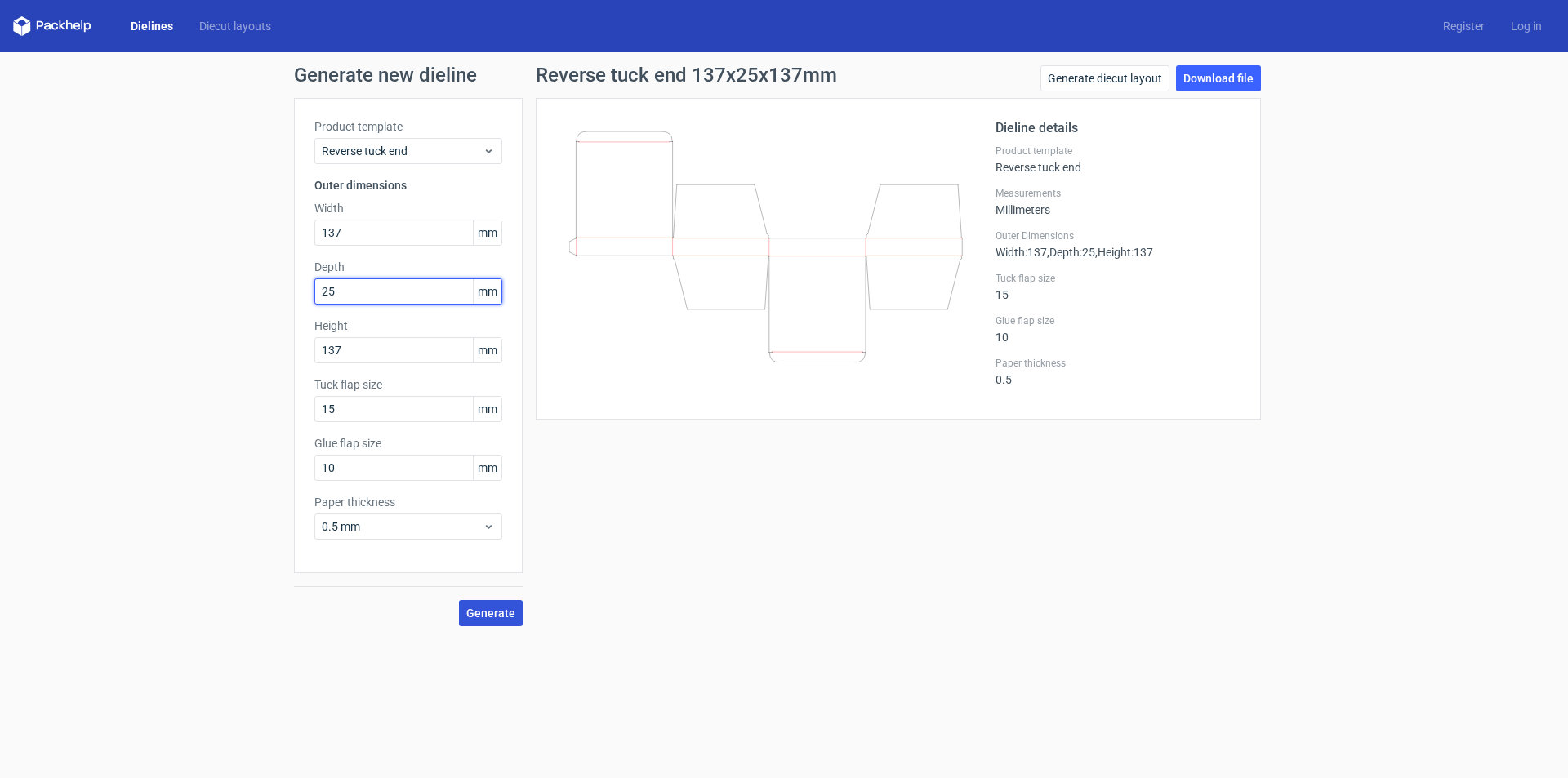
type input "25"
click at [501, 614] on span "Generate" at bounding box center [490, 613] width 49 height 11
click at [492, 608] on span "Generate" at bounding box center [490, 613] width 49 height 11
click at [1238, 80] on link "Download file" at bounding box center [1218, 79] width 85 height 26
